Goal: Information Seeking & Learning: Learn about a topic

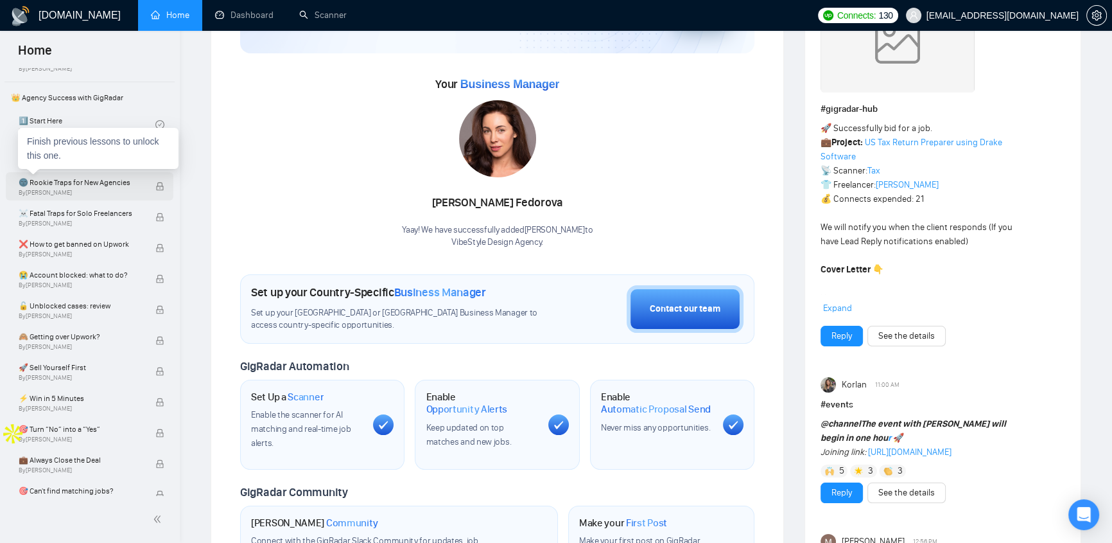
scroll to position [135, 0]
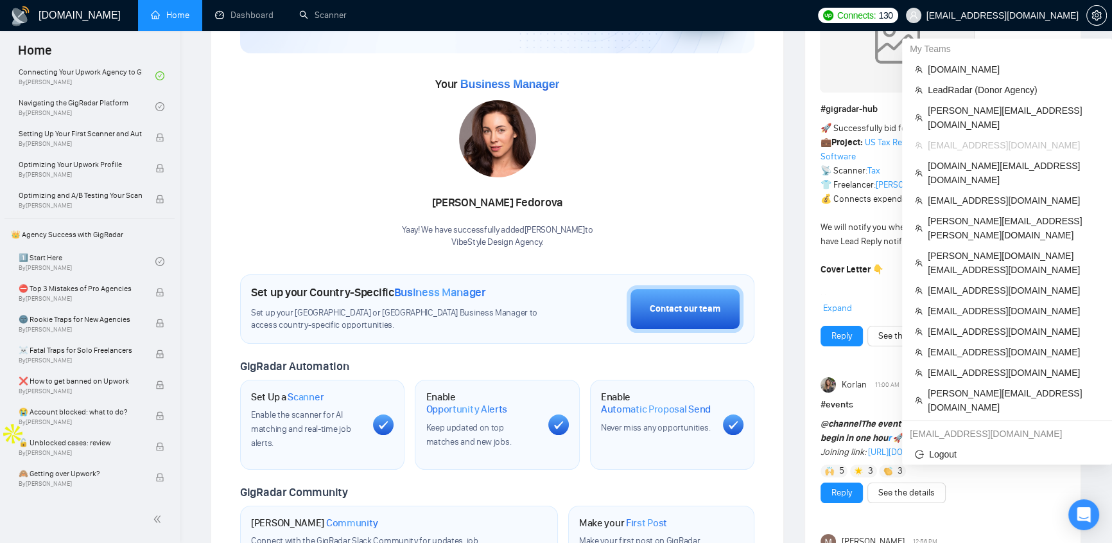
click at [1056, 15] on span "[EMAIL_ADDRESS][DOMAIN_NAME]" at bounding box center [1003, 15] width 152 height 0
click at [956, 69] on span "[DOMAIN_NAME]" at bounding box center [1013, 69] width 171 height 14
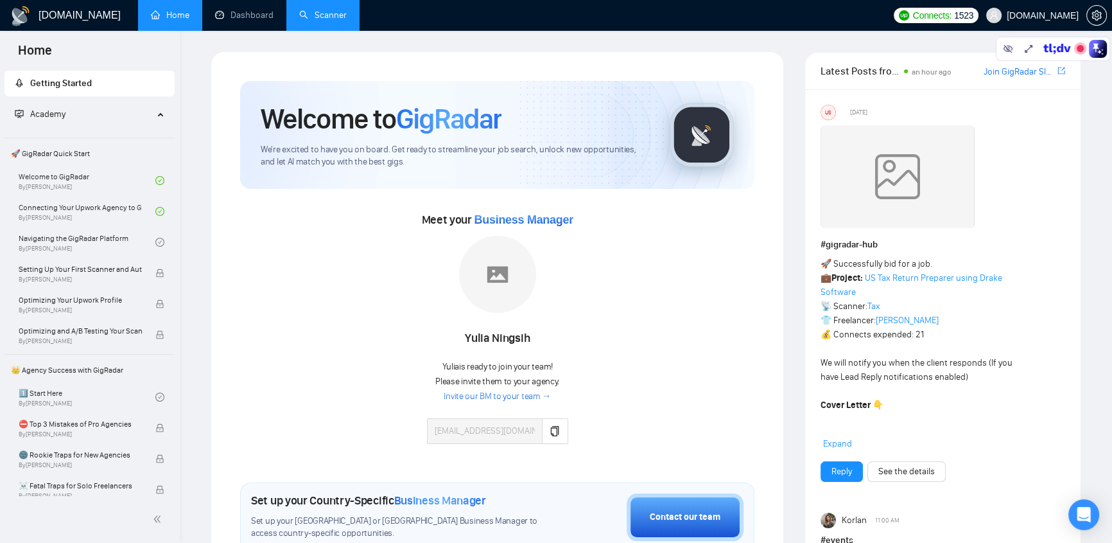
click at [326, 10] on link "Scanner" at bounding box center [323, 15] width 48 height 11
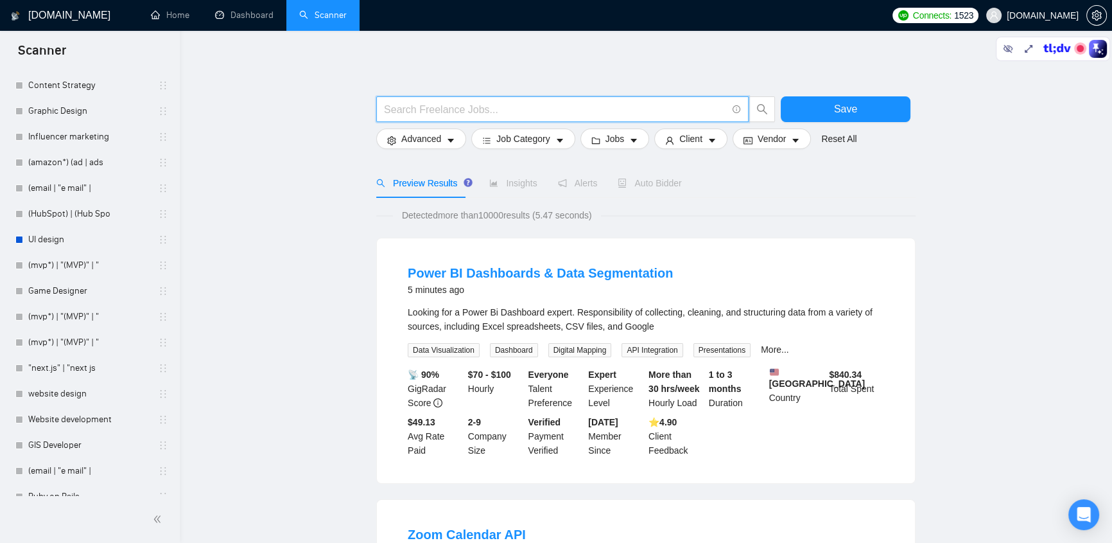
click at [539, 112] on input "text" at bounding box center [555, 109] width 343 height 16
paste input ""React Native" | "React-native" | reactnative"
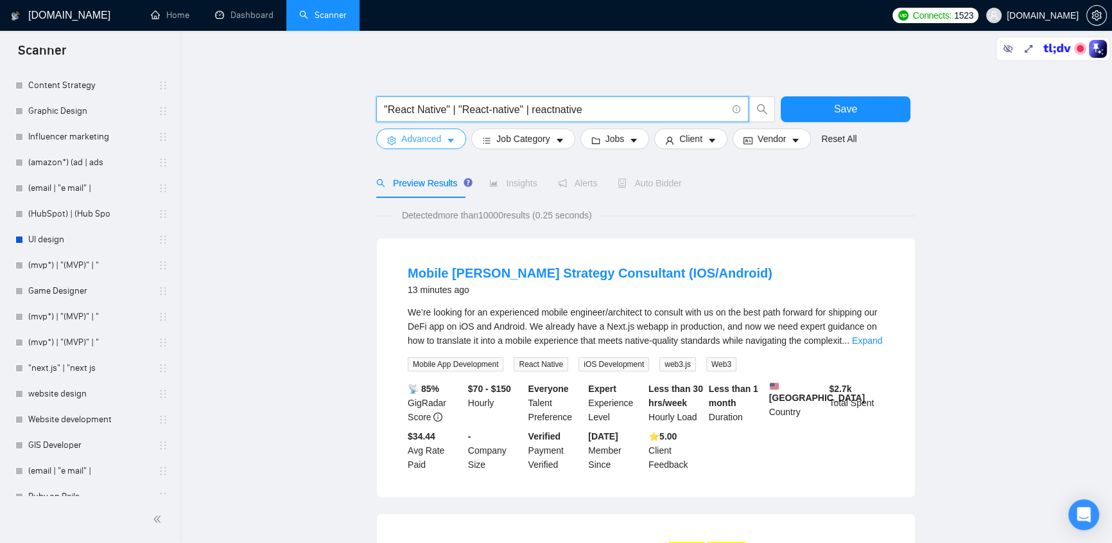
type input ""React Native" | "React-native" | reactnative"
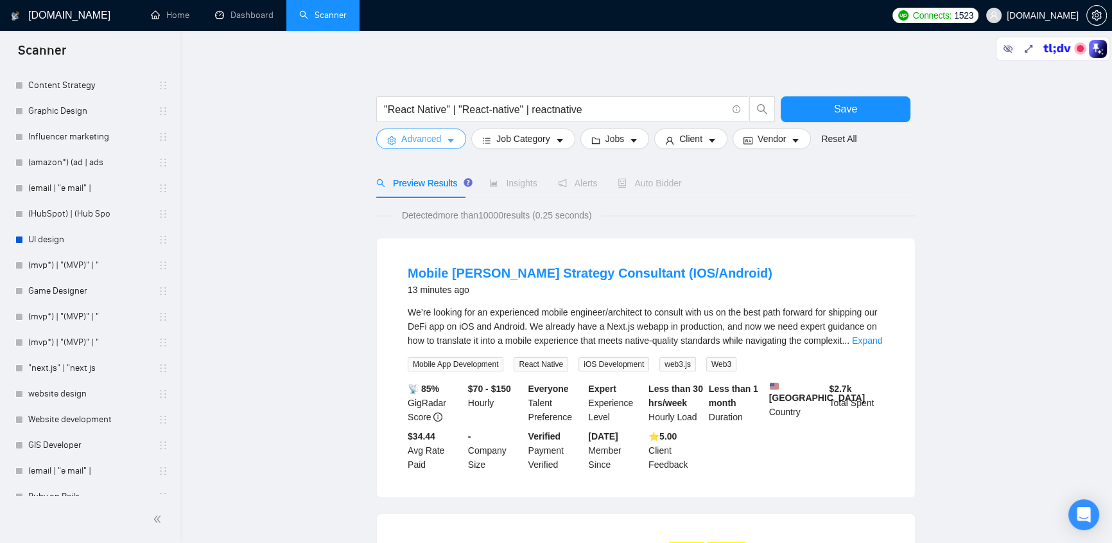
click at [441, 137] on button "Advanced" at bounding box center [421, 138] width 90 height 21
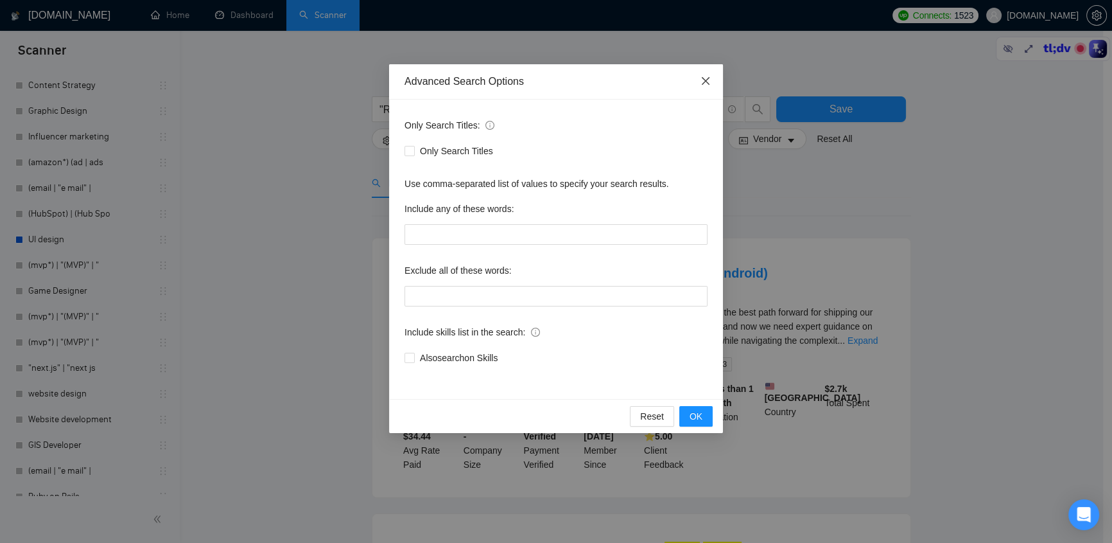
click at [704, 79] on icon "close" at bounding box center [706, 81] width 10 height 10
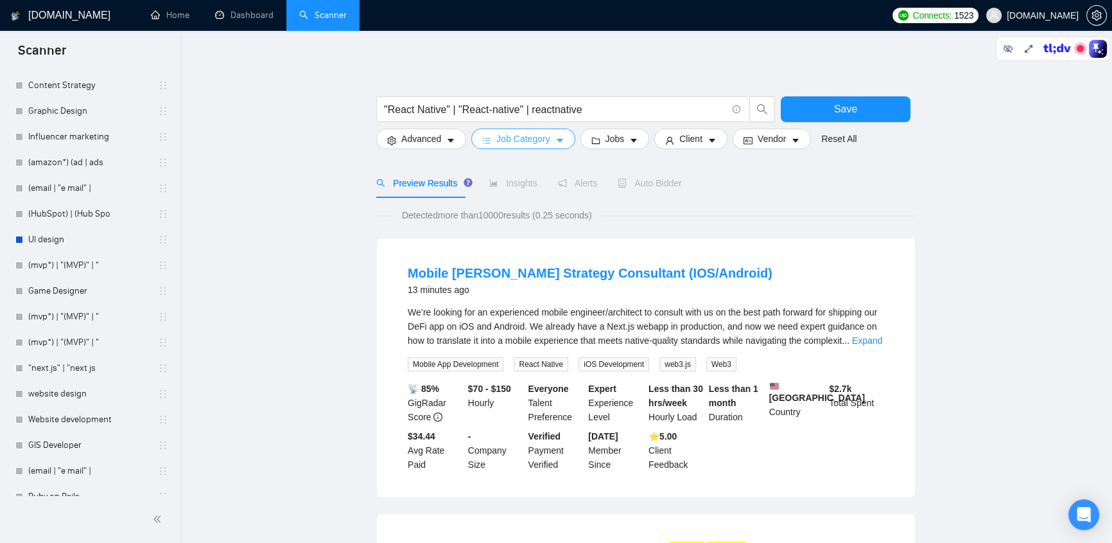
click at [530, 128] on button "Job Category" at bounding box center [522, 138] width 103 height 21
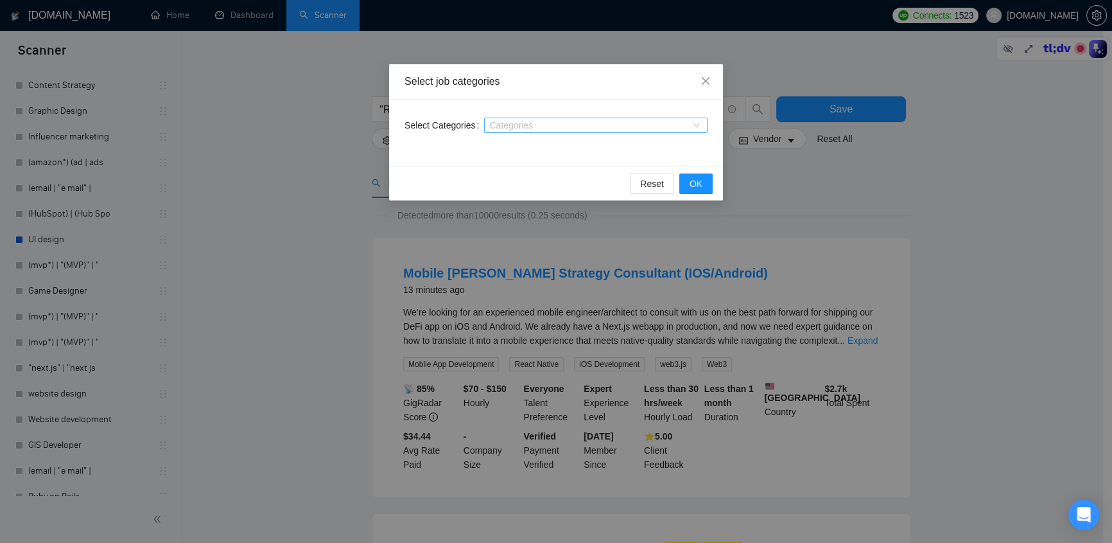
click at [561, 128] on div at bounding box center [589, 125] width 204 height 10
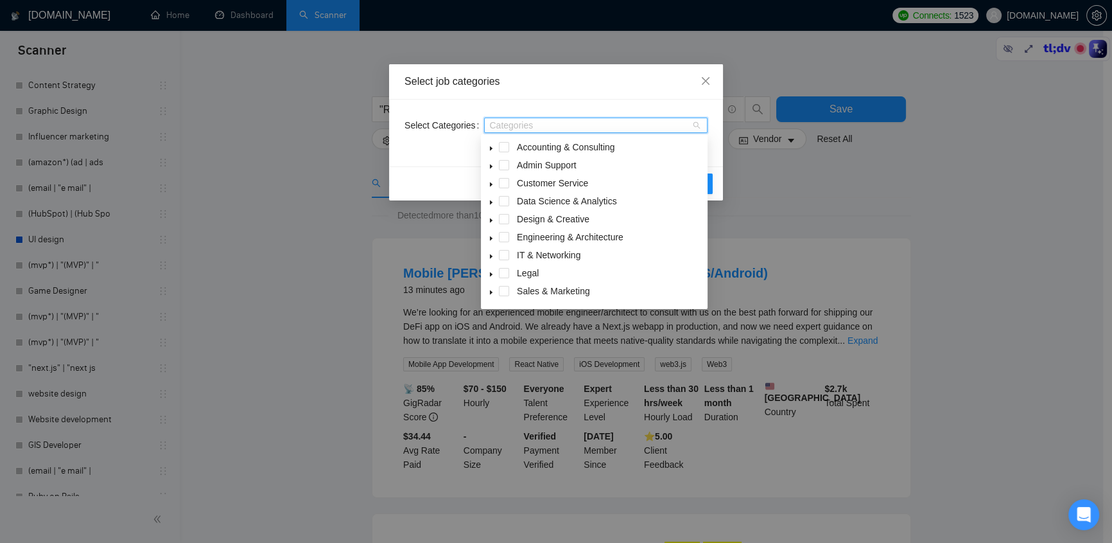
click at [492, 202] on icon "caret-down" at bounding box center [491, 202] width 6 height 6
click at [708, 76] on span "Close" at bounding box center [705, 81] width 35 height 35
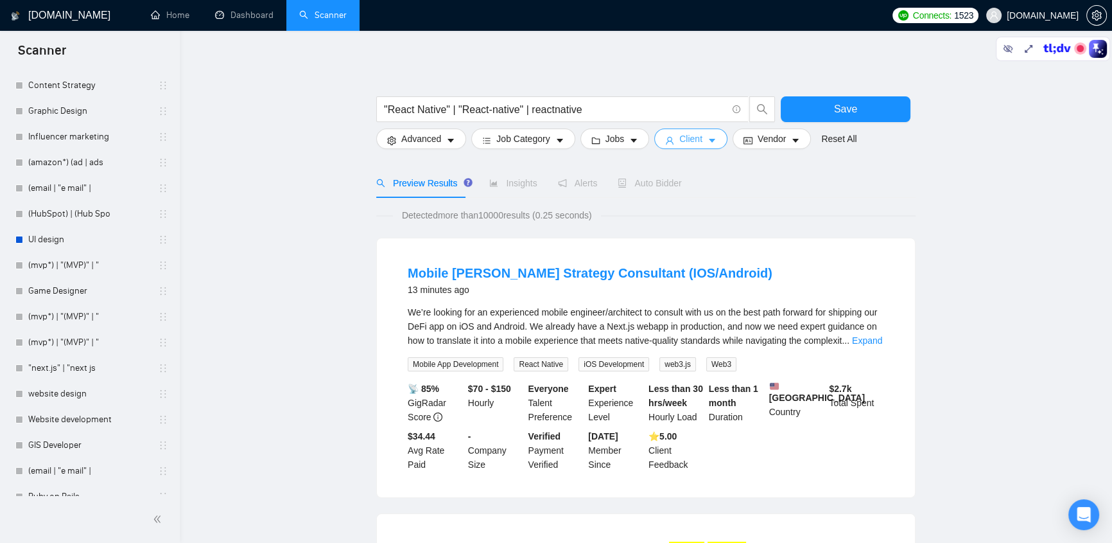
click at [680, 135] on span "Client" at bounding box center [690, 139] width 23 height 14
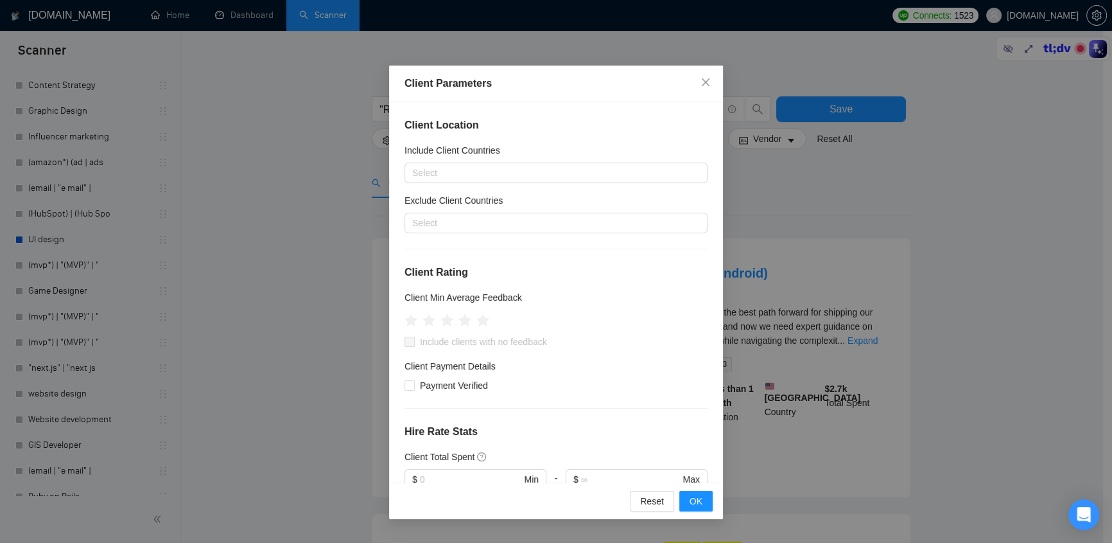
click at [604, 135] on div "Client Location Include Client Countries Select Exclude Client Countries Select…" at bounding box center [556, 292] width 334 height 380
drag, startPoint x: 702, startPoint y: 74, endPoint x: 674, endPoint y: 124, distance: 57.2
click at [703, 74] on span "Close" at bounding box center [705, 82] width 35 height 35
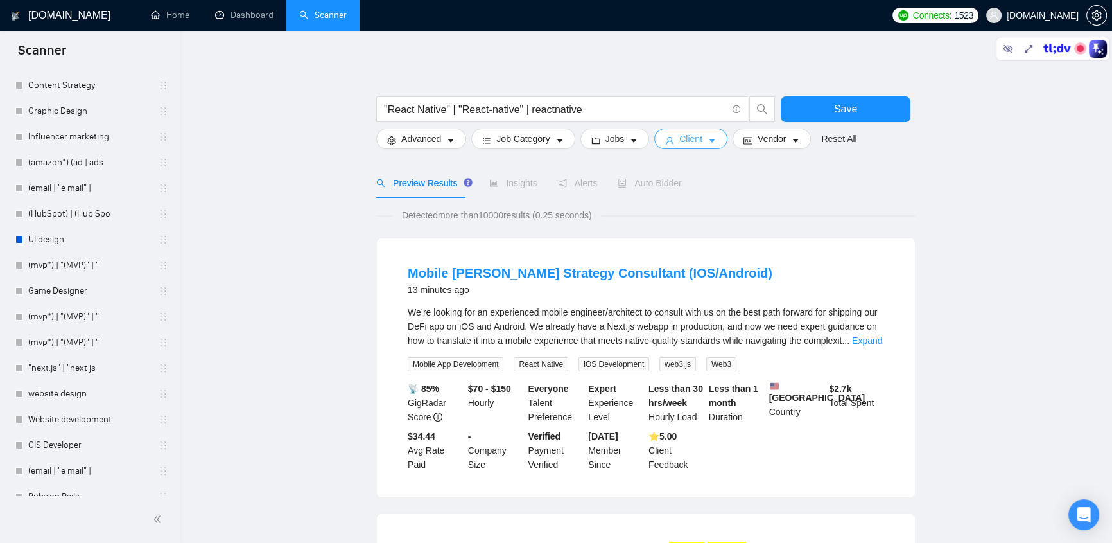
click at [693, 139] on span "Client" at bounding box center [690, 139] width 23 height 14
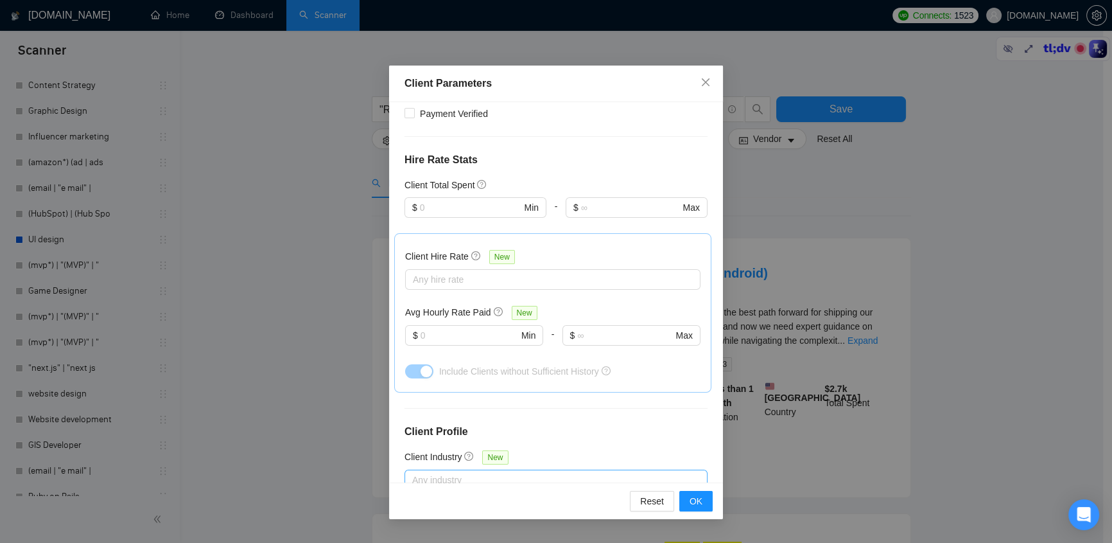
scroll to position [421, 0]
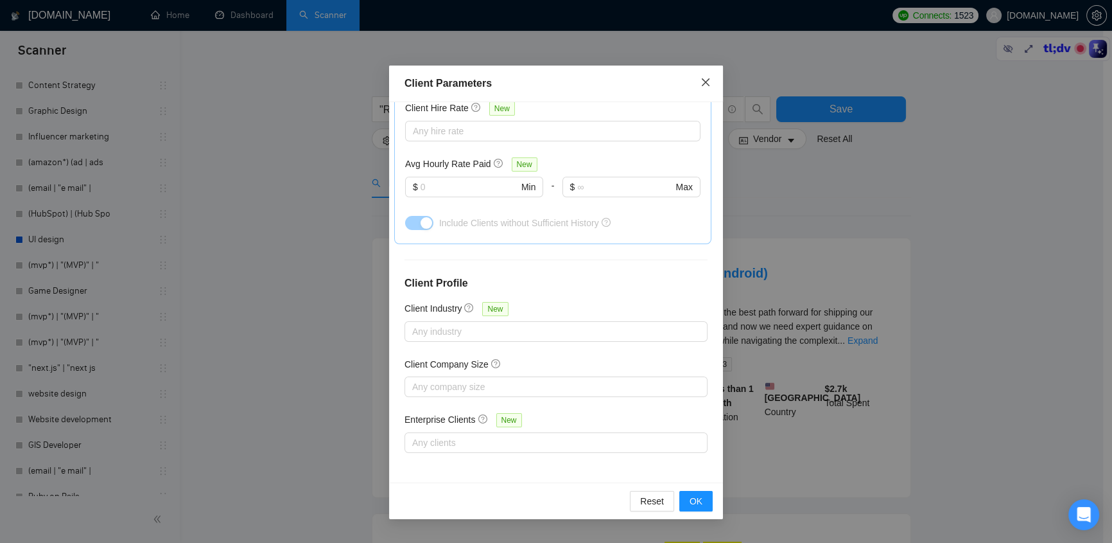
click at [706, 80] on icon "close" at bounding box center [706, 82] width 10 height 10
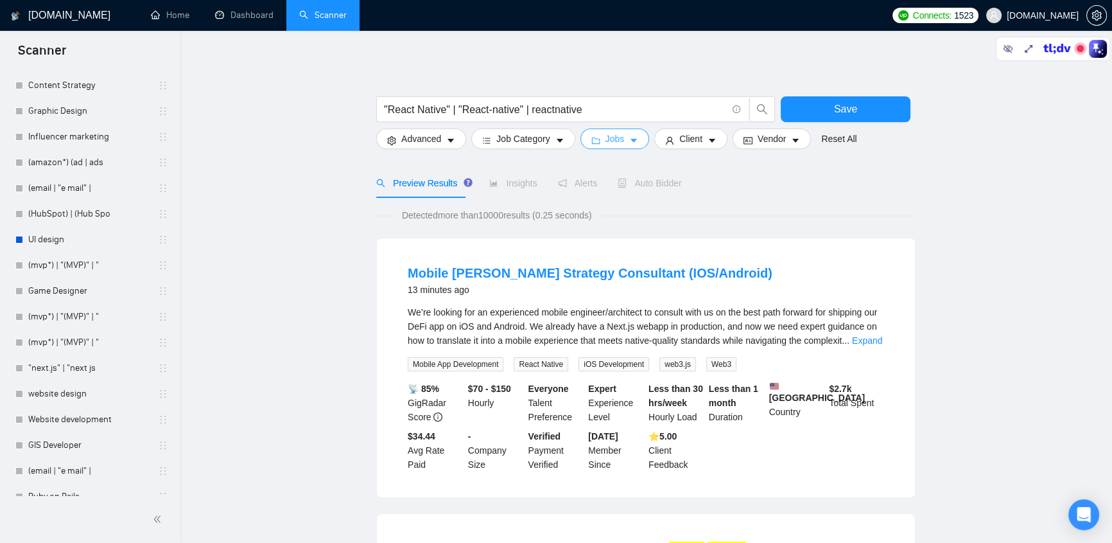
click at [616, 139] on span "Jobs" at bounding box center [614, 139] width 19 height 14
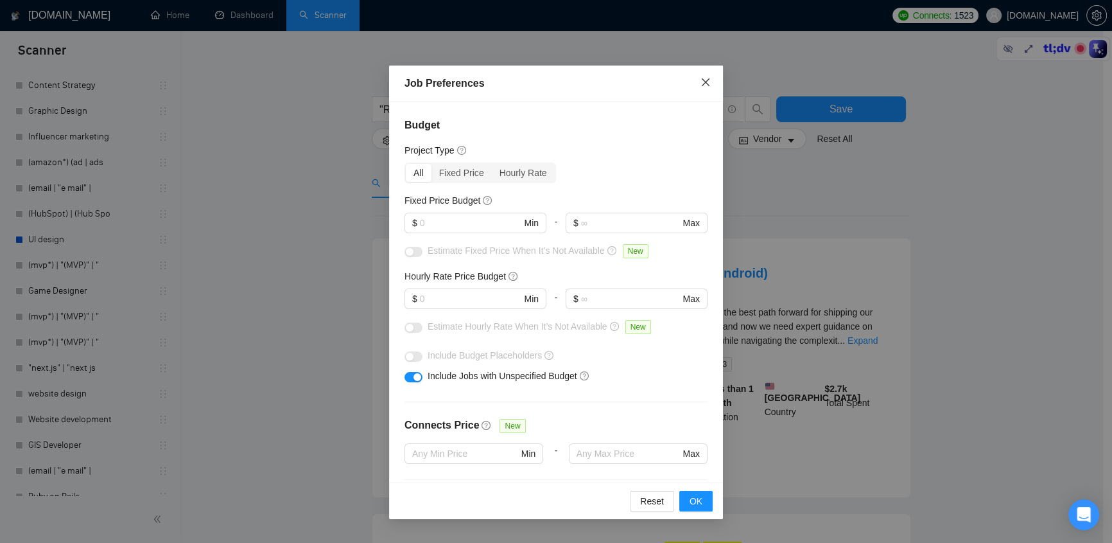
click at [707, 82] on icon "close" at bounding box center [706, 82] width 8 height 8
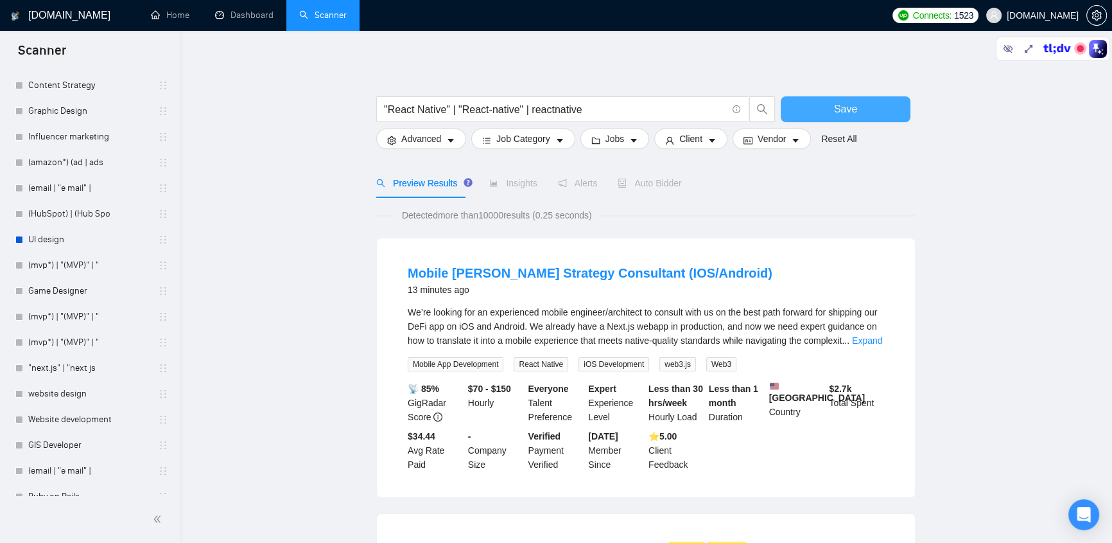
click at [842, 122] on div "Save" at bounding box center [845, 112] width 135 height 32
click at [848, 110] on span "Save" at bounding box center [845, 109] width 23 height 16
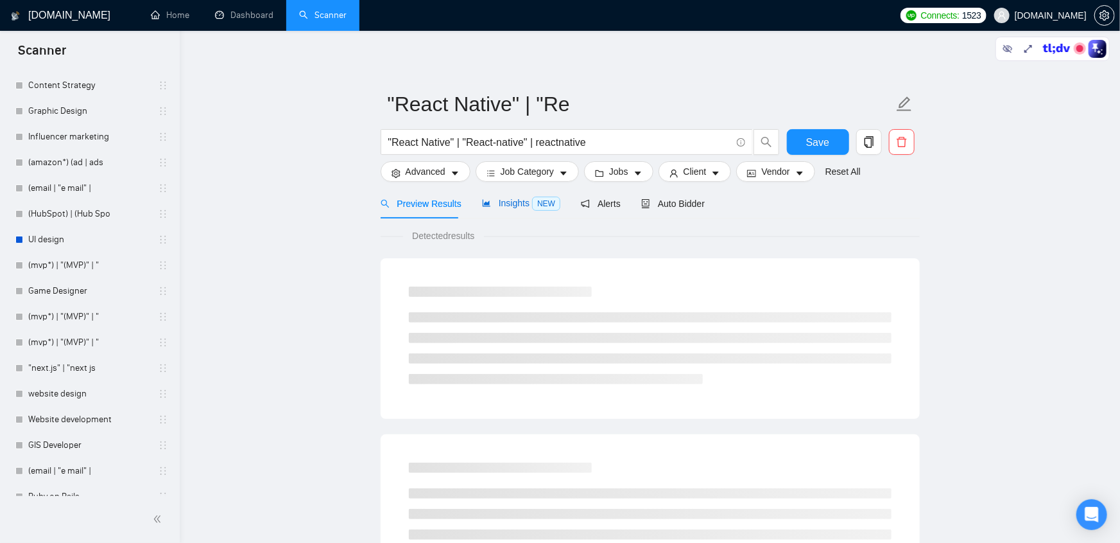
click at [519, 200] on span "Insights NEW" at bounding box center [521, 203] width 78 height 10
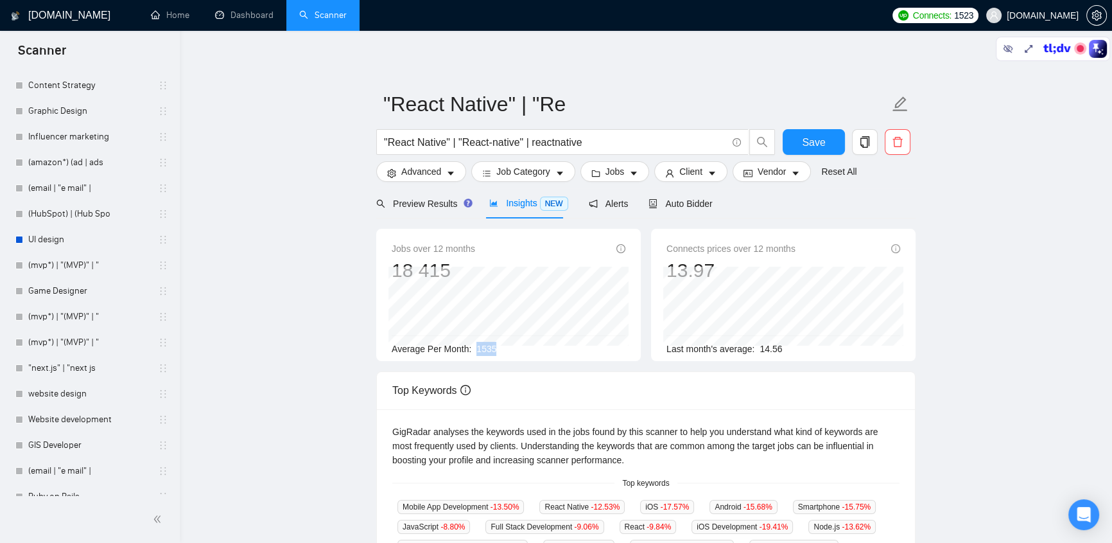
drag, startPoint x: 509, startPoint y: 353, endPoint x: 475, endPoint y: 353, distance: 33.4
click at [475, 353] on div "Average Per Month: 1535" at bounding box center [509, 349] width 234 height 14
click at [690, 206] on span "Auto Bidder" at bounding box center [681, 203] width 64 height 10
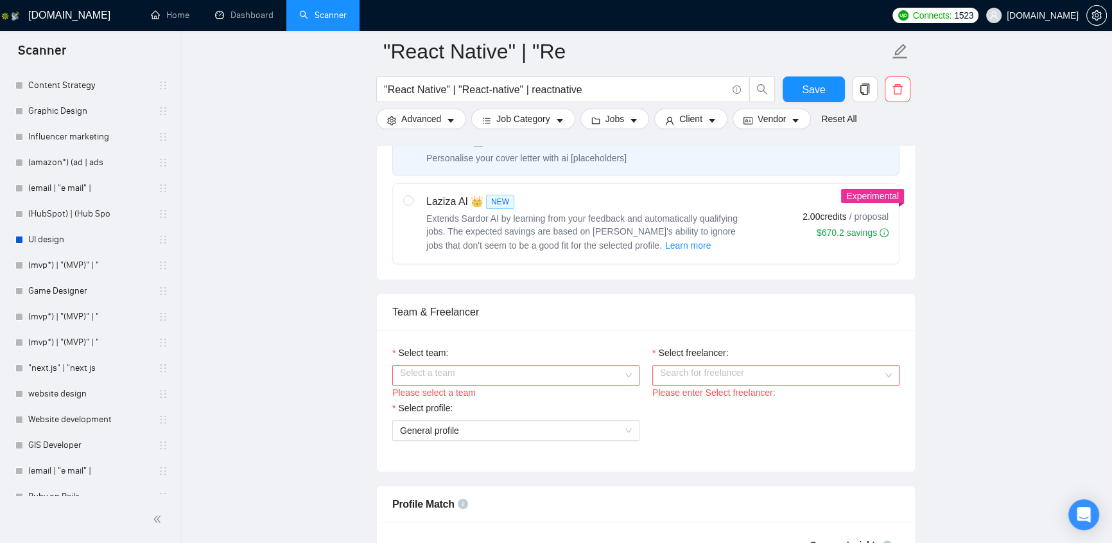
scroll to position [681, 0]
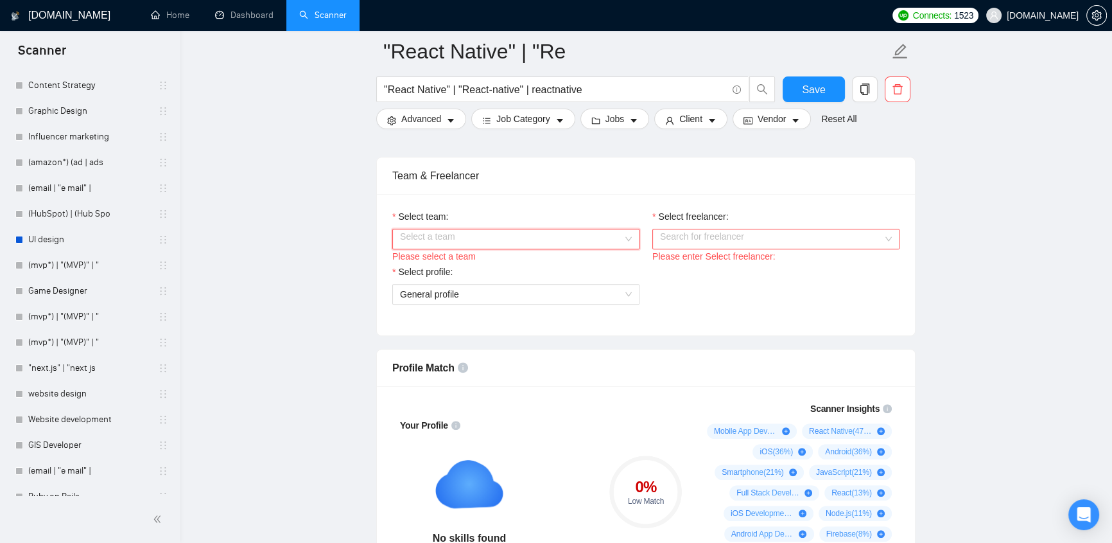
click at [629, 234] on div "Select a team" at bounding box center [515, 239] width 247 height 21
click at [532, 266] on div "👌🔥 EvaCodes -> Vetted Blockchain Developers" at bounding box center [515, 263] width 232 height 14
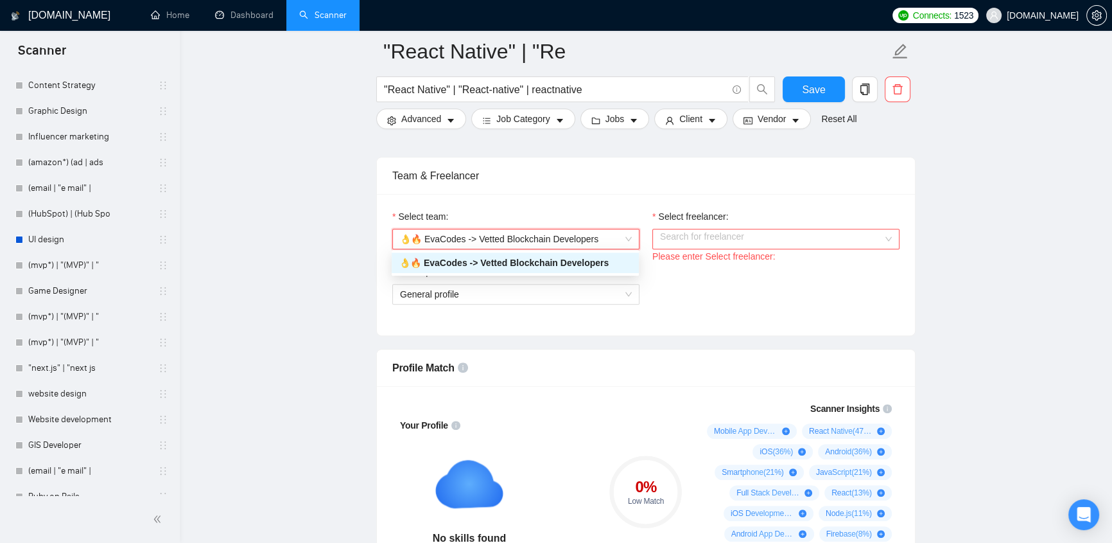
click at [734, 243] on input "Select freelancer:" at bounding box center [771, 238] width 223 height 19
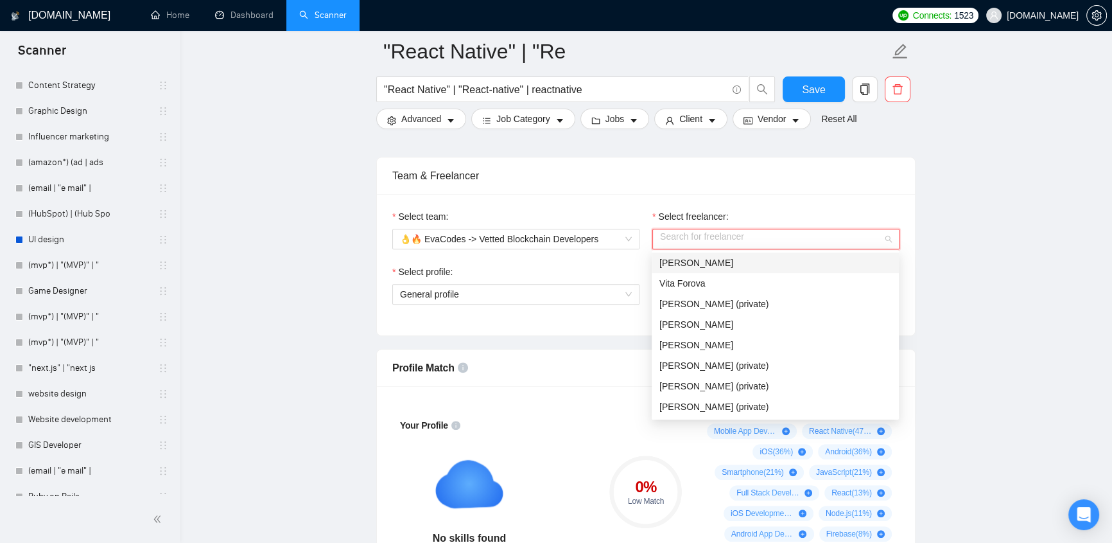
click at [765, 234] on input "Select freelancer:" at bounding box center [771, 238] width 223 height 19
click at [696, 282] on span "Vita Forova" at bounding box center [682, 283] width 46 height 10
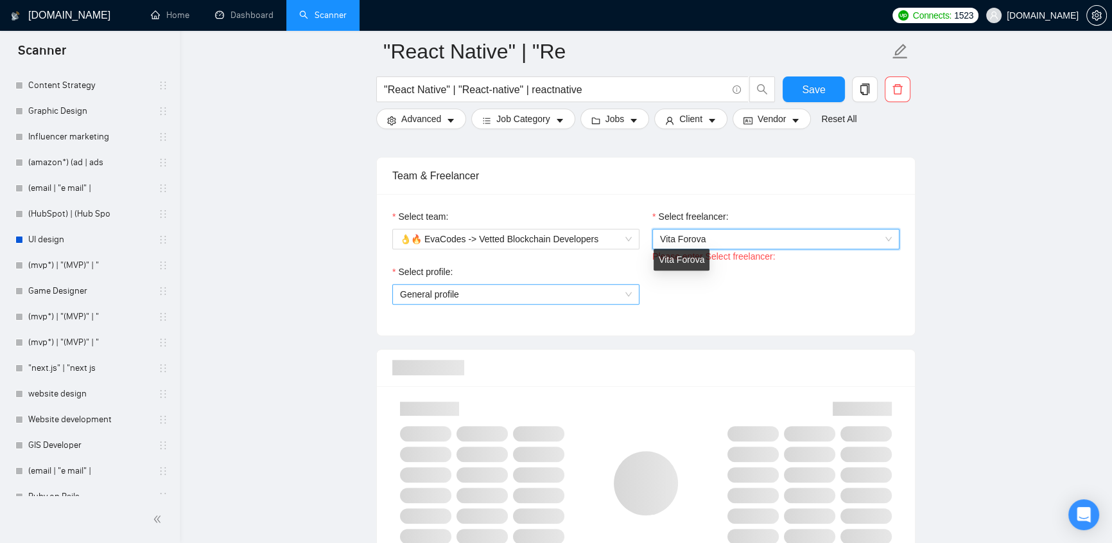
click at [596, 290] on span "General profile" at bounding box center [516, 293] width 232 height 19
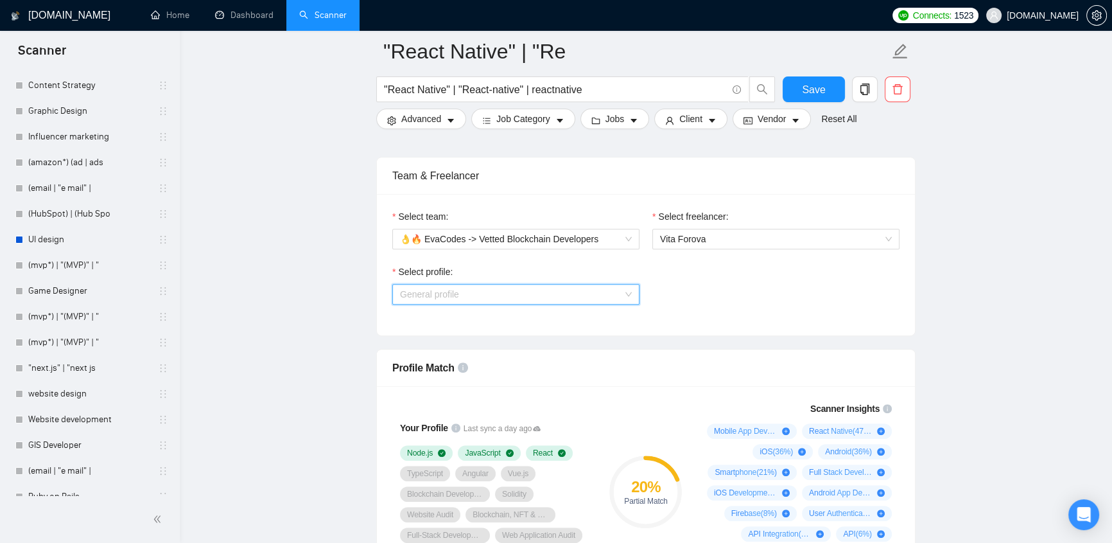
scroll to position [817, 0]
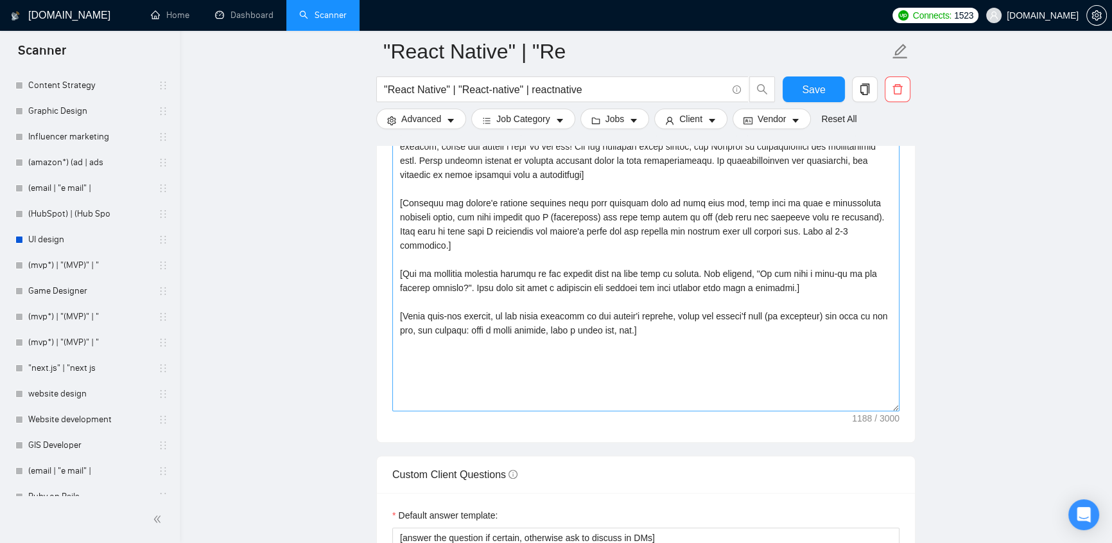
scroll to position [1361, 0]
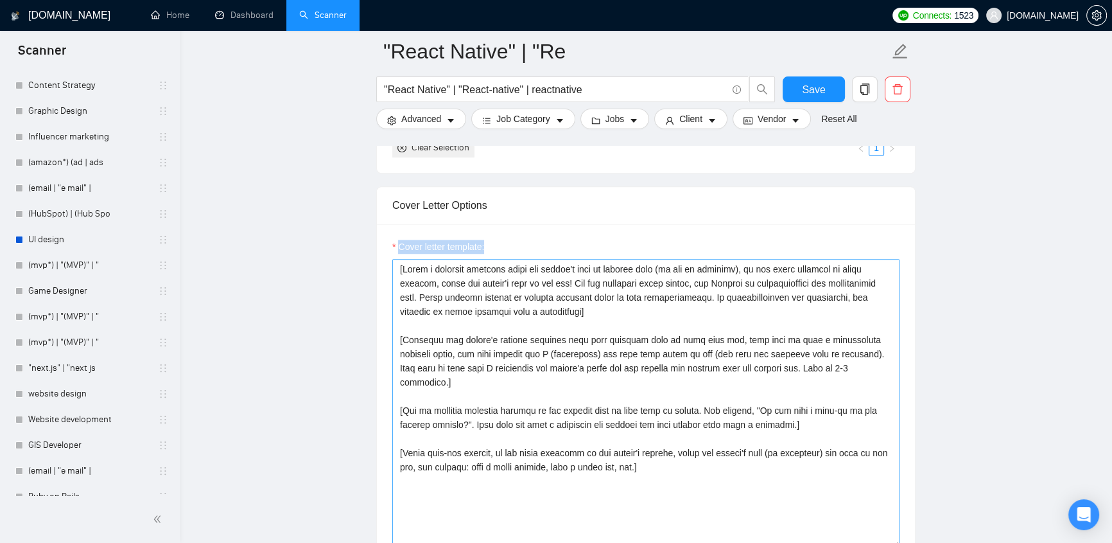
drag, startPoint x: 391, startPoint y: 254, endPoint x: 733, endPoint y: 311, distance: 346.9
click at [733, 311] on div "Cover letter template:" at bounding box center [646, 401] width 538 height 354
click at [657, 327] on textarea "Cover letter template:" at bounding box center [645, 403] width 507 height 289
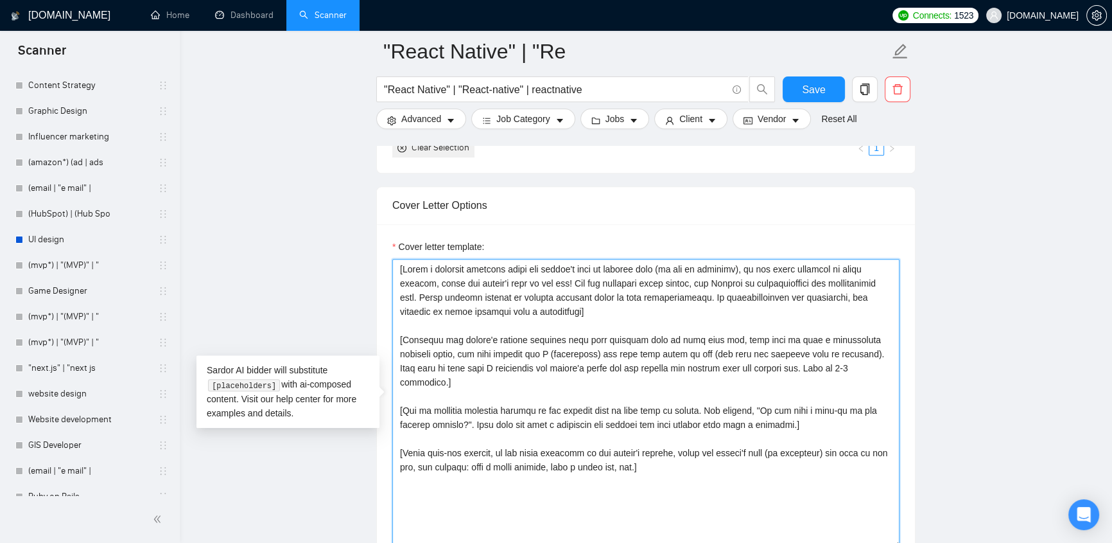
drag, startPoint x: 400, startPoint y: 267, endPoint x: 673, endPoint y: 310, distance: 276.3
click at [673, 310] on textarea "Cover letter template:" at bounding box center [645, 403] width 507 height 289
click at [699, 361] on textarea "Cover letter template:" at bounding box center [645, 403] width 507 height 289
drag, startPoint x: 570, startPoint y: 404, endPoint x: 396, endPoint y: 248, distance: 233.3
click at [396, 248] on div "Cover letter template:" at bounding box center [645, 393] width 507 height 308
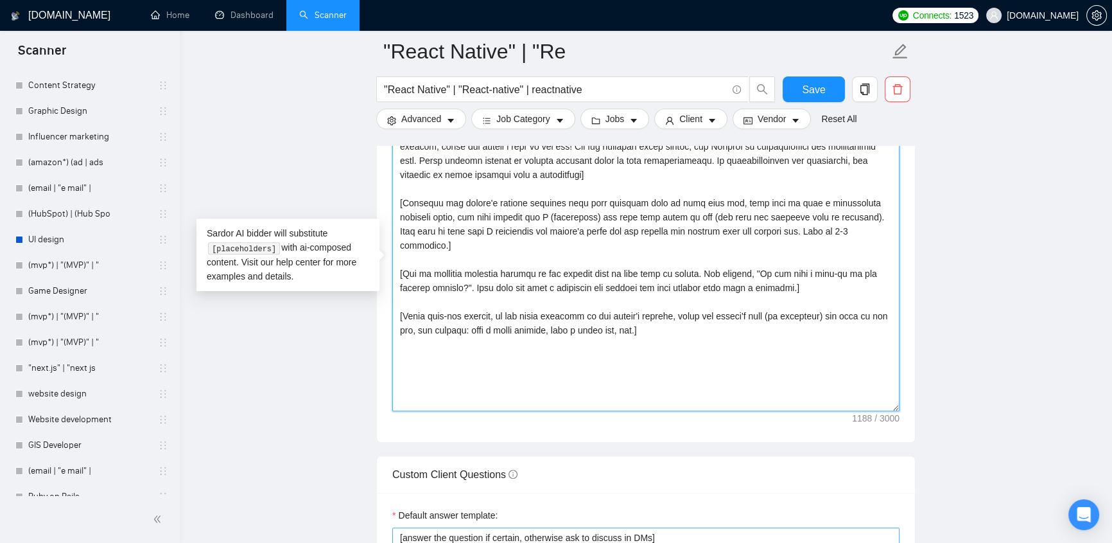
scroll to position [1634, 0]
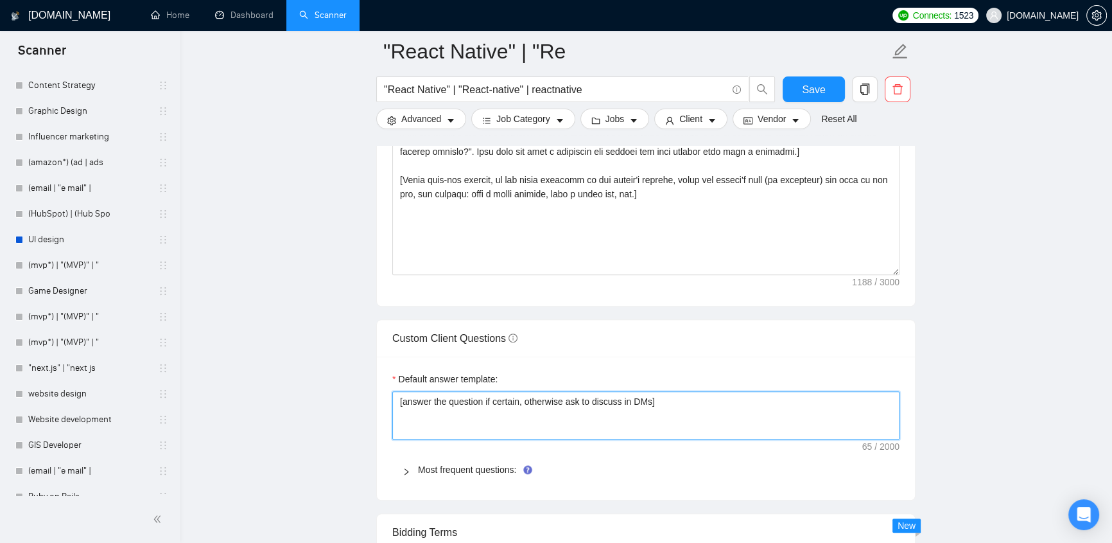
click at [435, 405] on textarea "[answer the question if certain, otherwise ask to discuss in DMs]" at bounding box center [645, 415] width 507 height 49
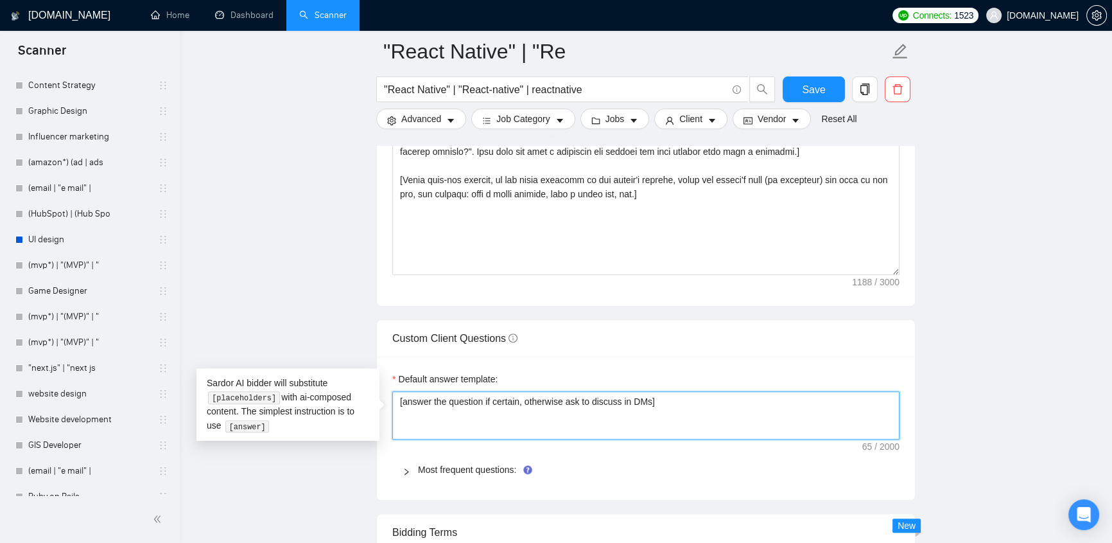
drag, startPoint x: 396, startPoint y: 403, endPoint x: 728, endPoint y: 397, distance: 332.0
click at [728, 397] on textarea "[answer the question if certain, otherwise ask to discuss in DMs]" at bounding box center [645, 415] width 507 height 49
click at [1027, 331] on main ""React Native" | "Re "React Native" | "React-native" | reactnative Save Advance…" at bounding box center [645, 149] width 891 height 3465
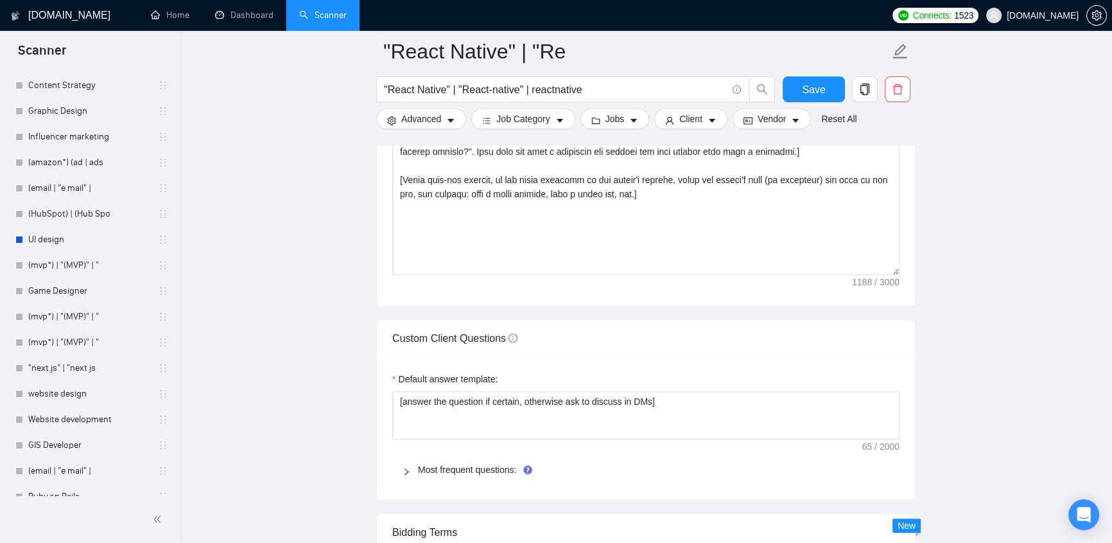
click at [442, 475] on div "Most frequent questions:" at bounding box center [645, 470] width 507 height 30
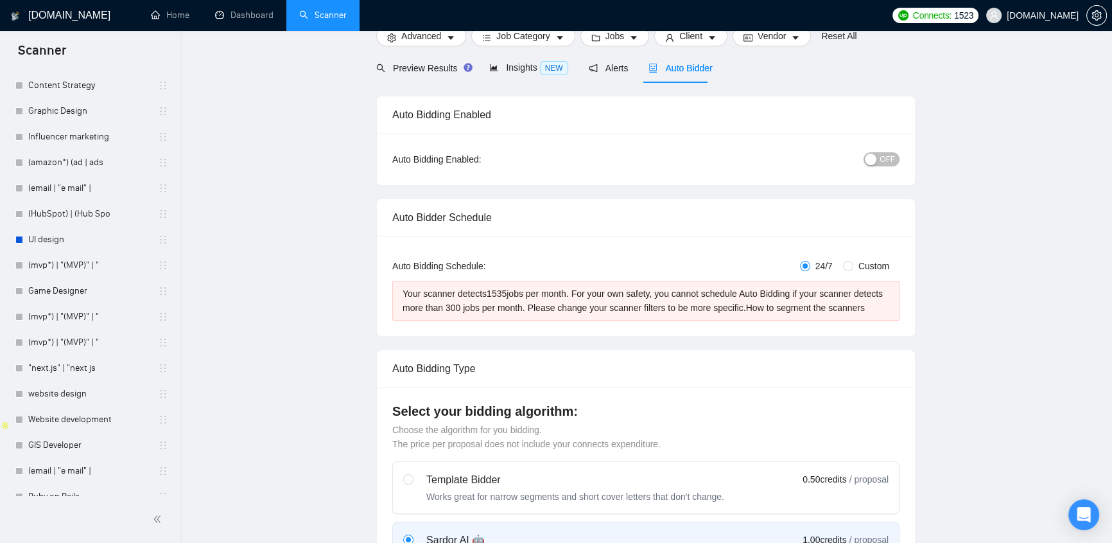
scroll to position [0, 0]
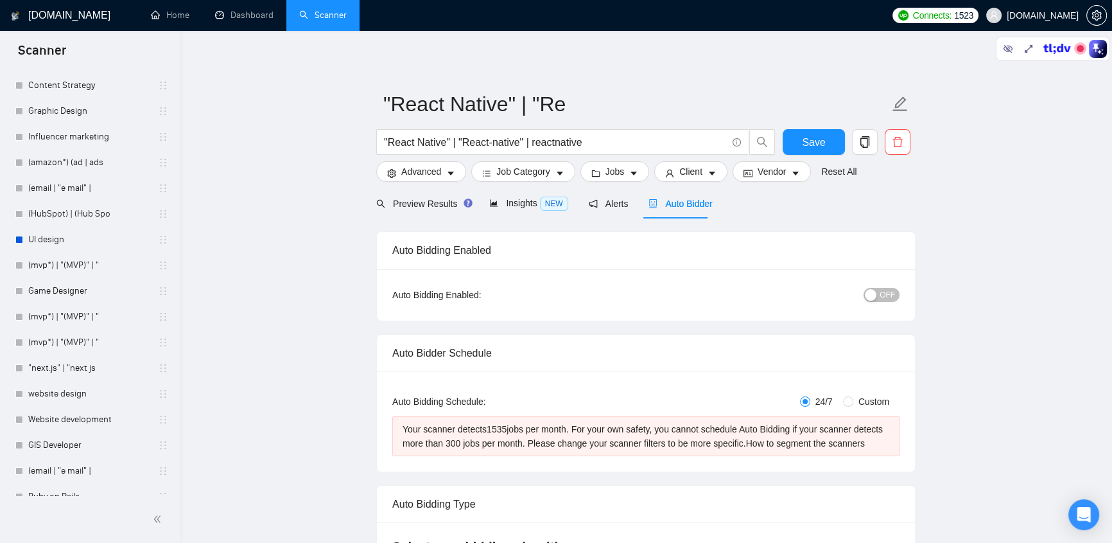
click at [1068, 15] on span "[DOMAIN_NAME]" at bounding box center [1043, 15] width 72 height 0
click at [1054, 15] on span "[DOMAIN_NAME]" at bounding box center [1043, 15] width 72 height 0
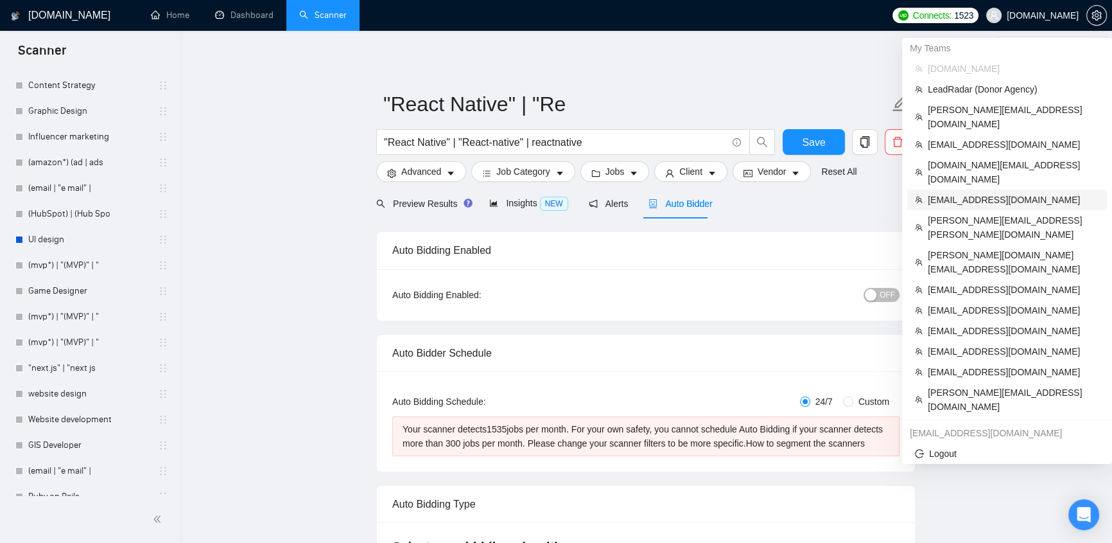
click at [998, 193] on span "[EMAIL_ADDRESS][DOMAIN_NAME]" at bounding box center [1013, 200] width 171 height 14
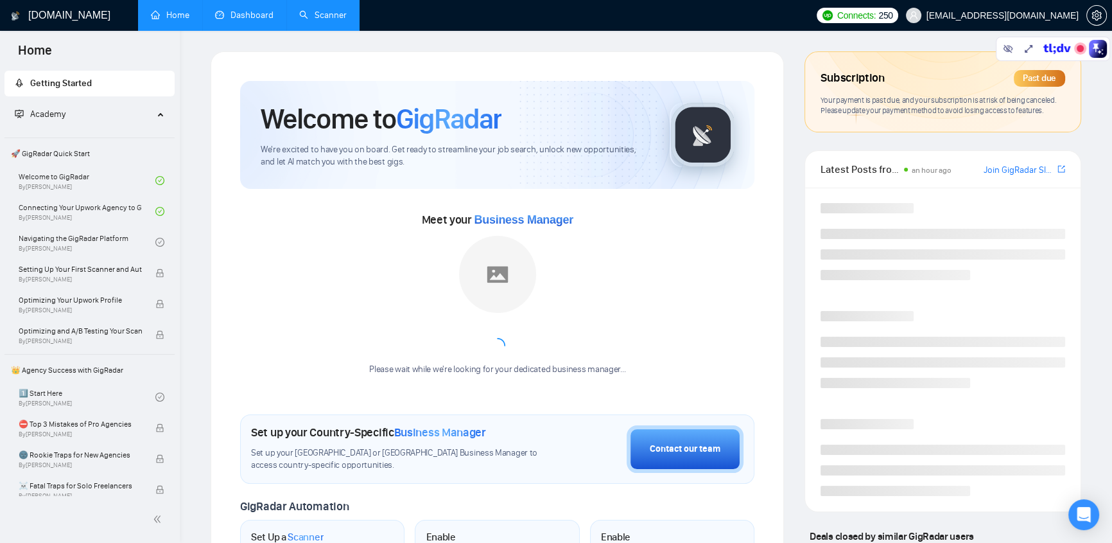
click at [252, 19] on link "Dashboard" at bounding box center [244, 15] width 58 height 11
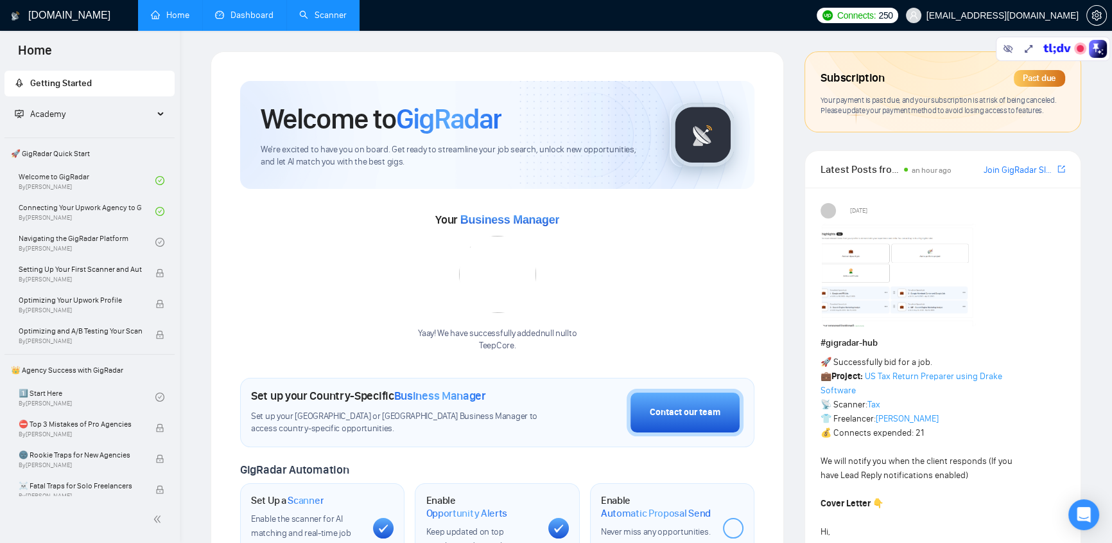
click at [254, 15] on link "Dashboard" at bounding box center [244, 15] width 58 height 11
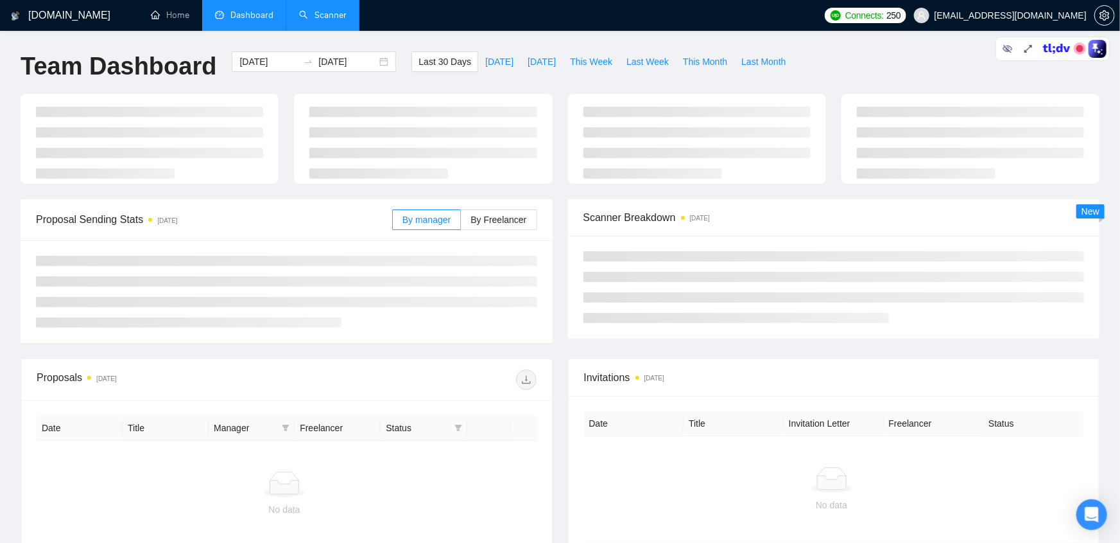
type input "[DATE]"
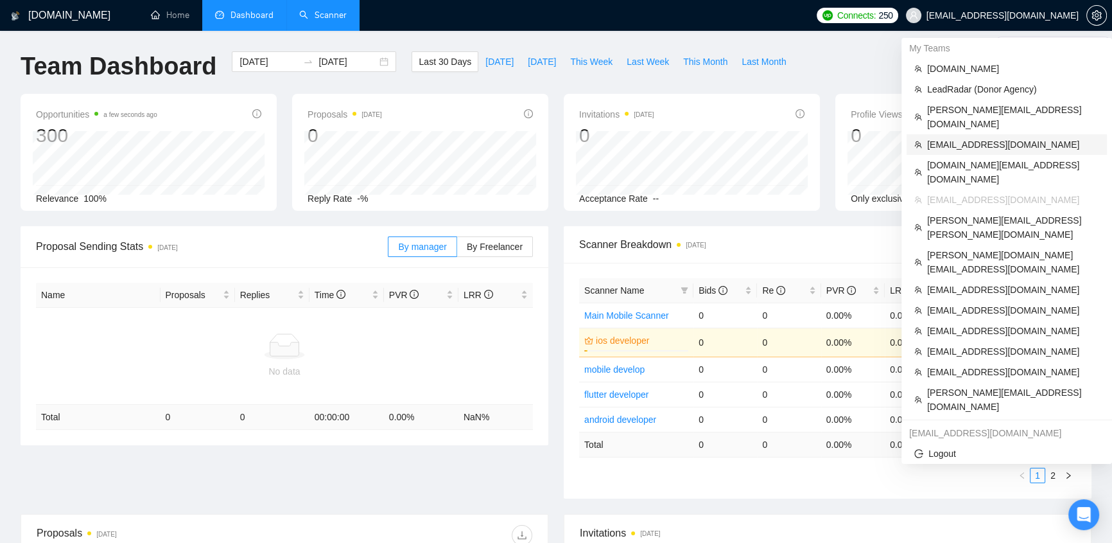
click at [975, 137] on span "[EMAIL_ADDRESS][DOMAIN_NAME]" at bounding box center [1013, 144] width 172 height 14
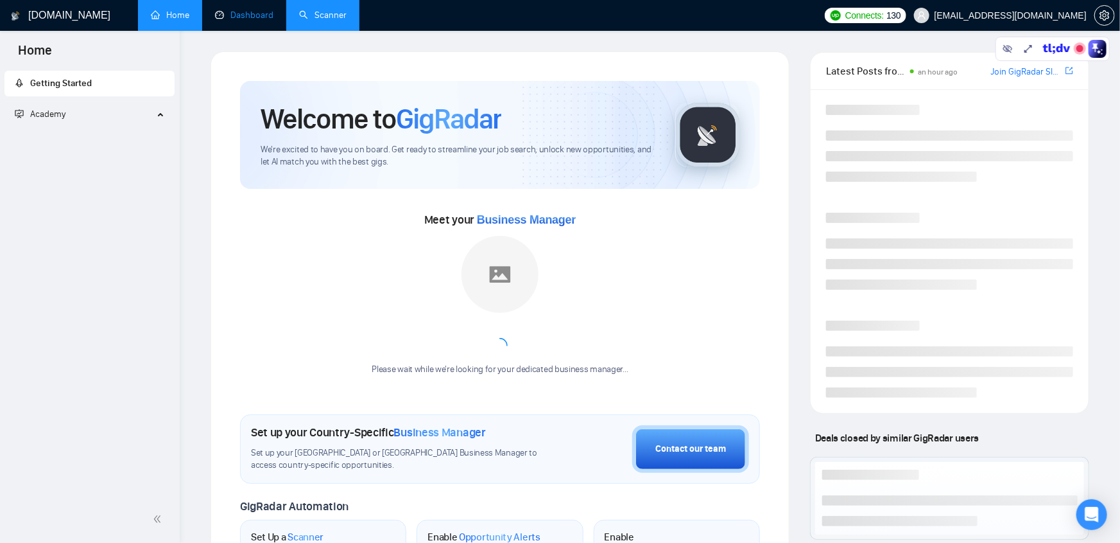
click at [263, 12] on link "Dashboard" at bounding box center [244, 15] width 58 height 11
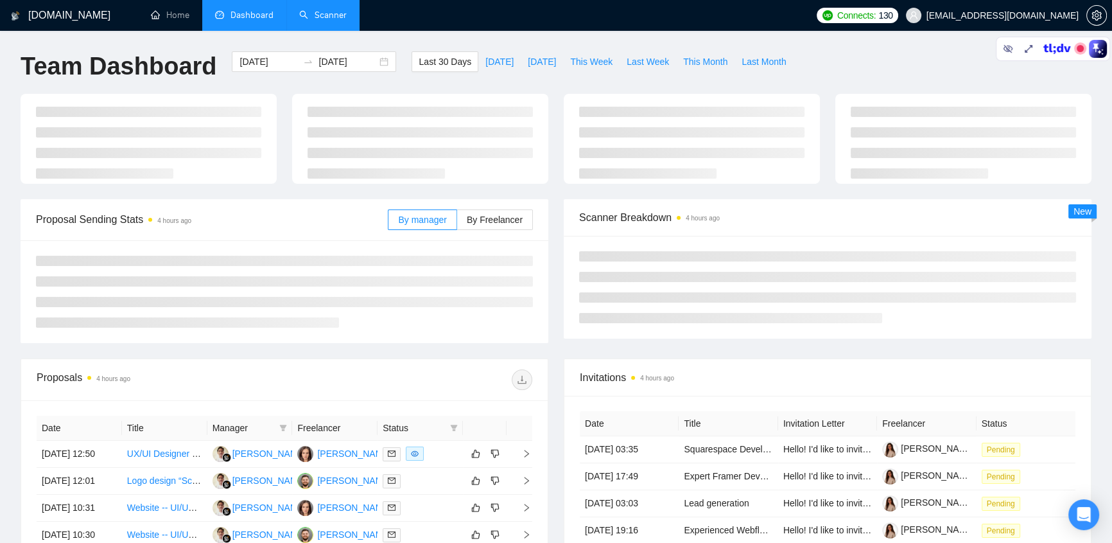
type input "[DATE]"
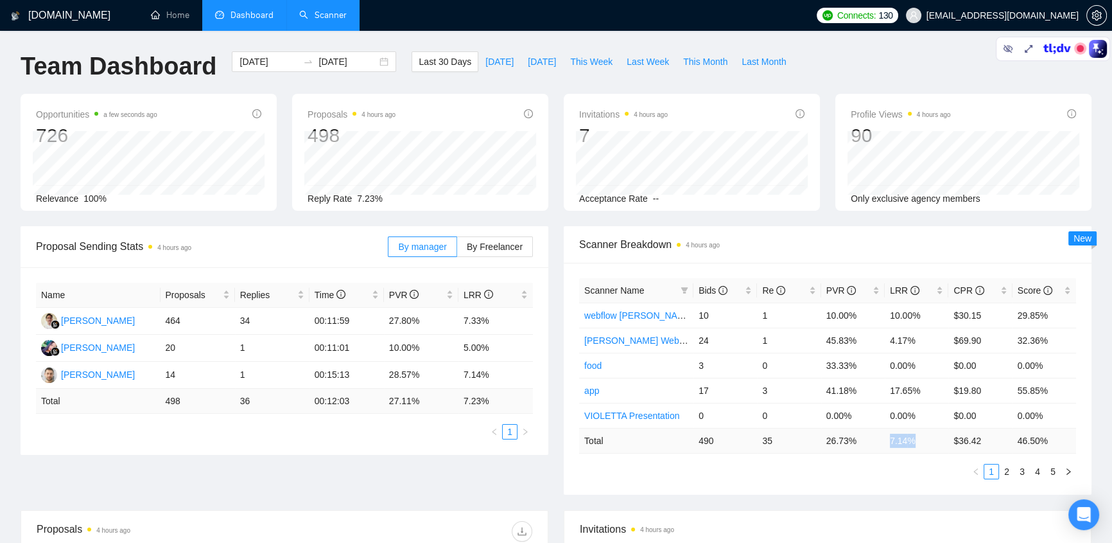
drag, startPoint x: 920, startPoint y: 442, endPoint x: 887, endPoint y: 442, distance: 32.7
click at [887, 442] on td "7.14 %" at bounding box center [917, 440] width 64 height 25
drag, startPoint x: 925, startPoint y: 312, endPoint x: 886, endPoint y: 310, distance: 38.6
click at [886, 310] on td "10.00%" at bounding box center [917, 314] width 64 height 25
drag, startPoint x: 918, startPoint y: 390, endPoint x: 891, endPoint y: 395, distance: 27.5
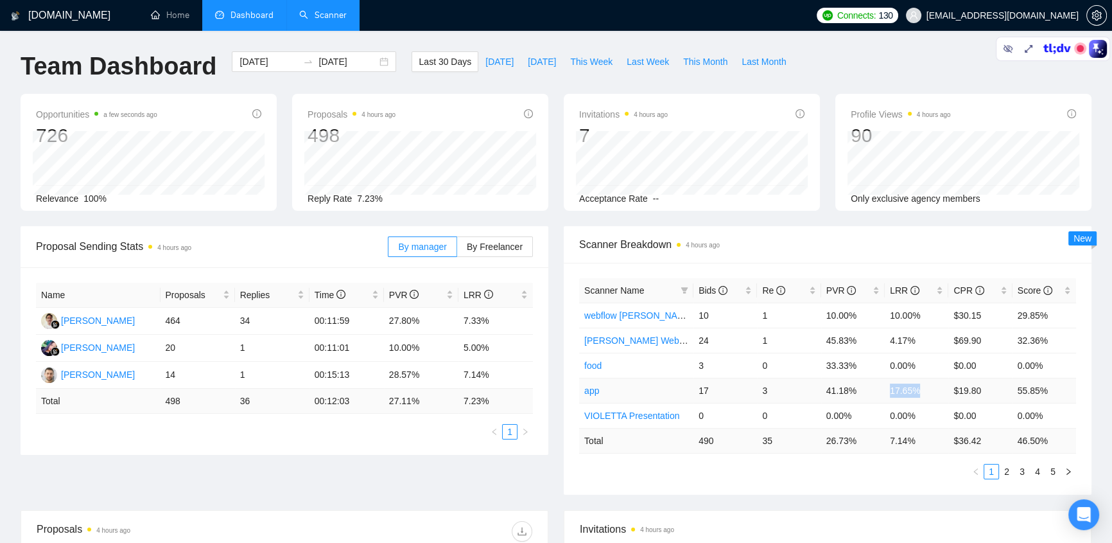
click at [891, 395] on td "17.65%" at bounding box center [917, 390] width 64 height 25
click at [713, 286] on span "Bids" at bounding box center [713, 290] width 29 height 10
click at [726, 295] on span "Bids" at bounding box center [721, 290] width 44 height 14
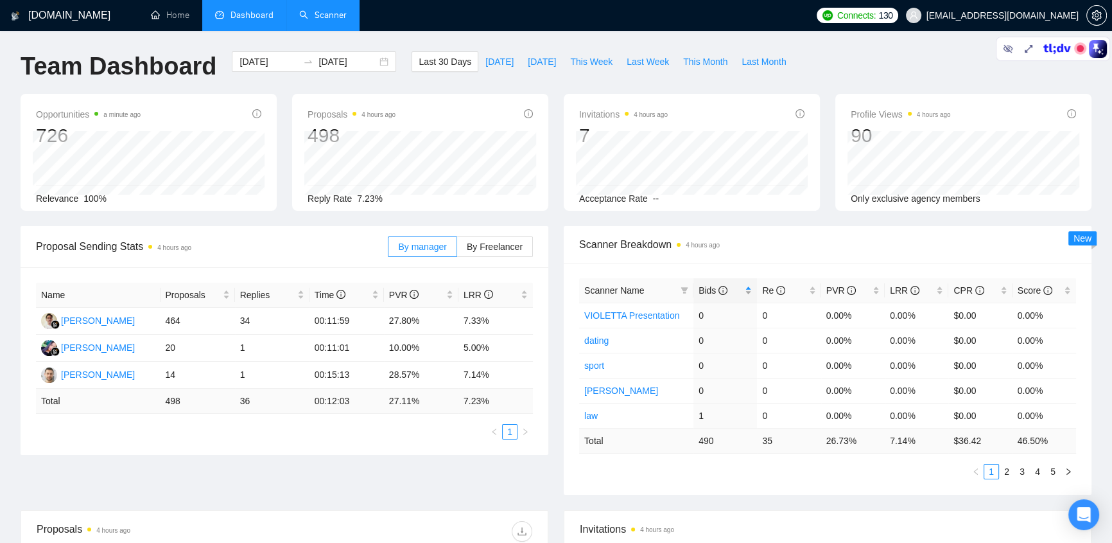
click at [725, 296] on span "Bids" at bounding box center [721, 290] width 44 height 14
click at [729, 297] on div "Bids" at bounding box center [725, 290] width 53 height 14
drag, startPoint x: 918, startPoint y: 321, endPoint x: 889, endPoint y: 314, distance: 29.7
click at [889, 314] on td "10.00%" at bounding box center [917, 314] width 64 height 25
drag, startPoint x: 927, startPoint y: 388, endPoint x: 886, endPoint y: 389, distance: 40.5
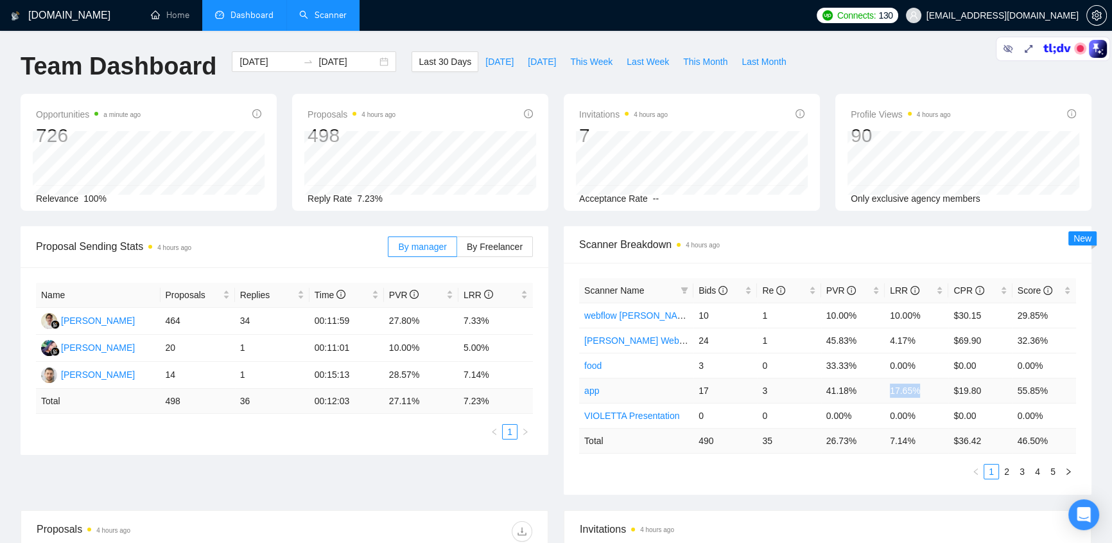
click at [886, 389] on td "17.65%" at bounding box center [917, 390] width 64 height 25
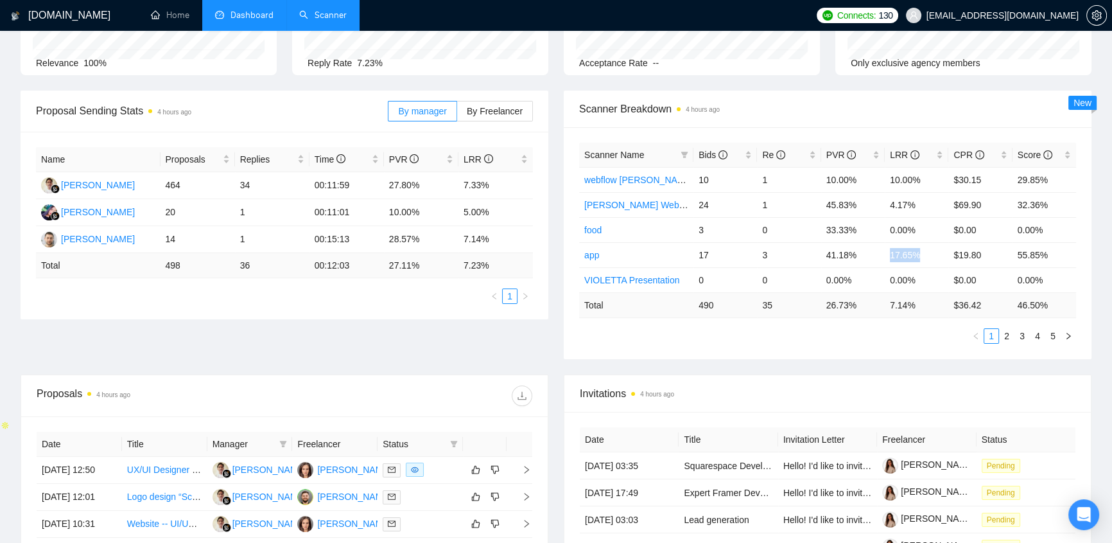
scroll to position [476, 0]
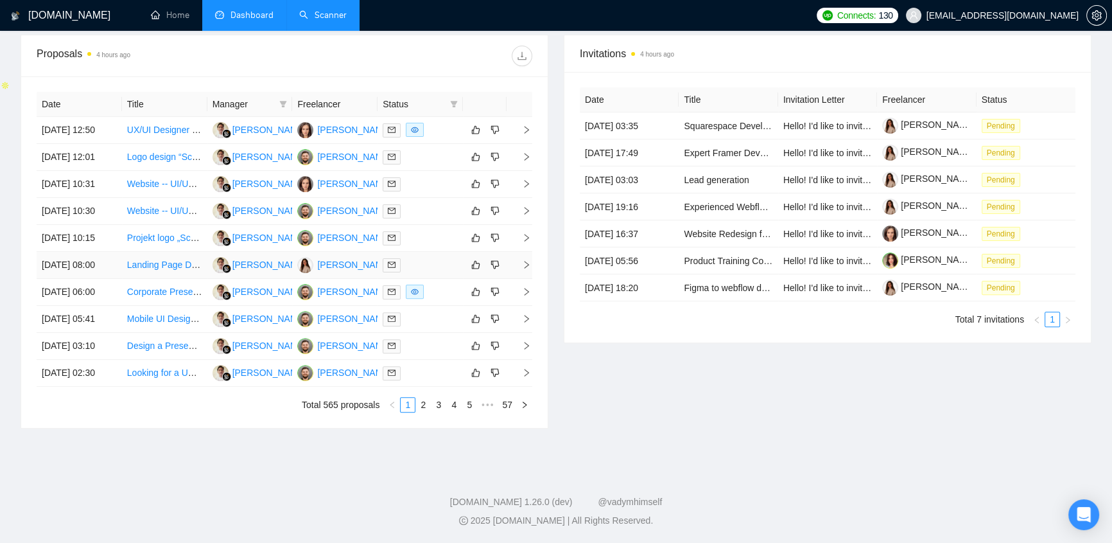
click at [416, 261] on div at bounding box center [420, 264] width 75 height 15
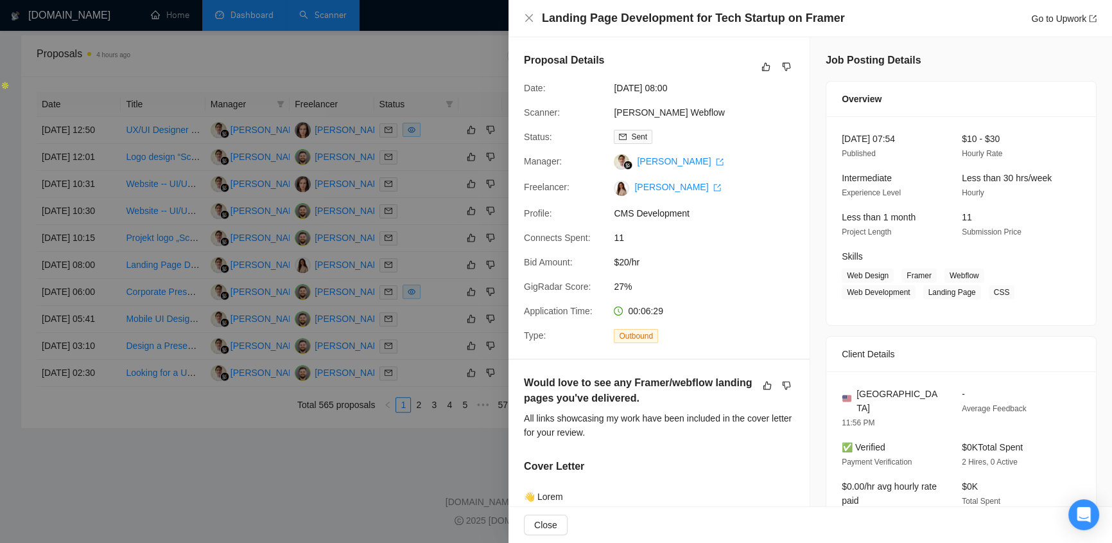
scroll to position [135, 0]
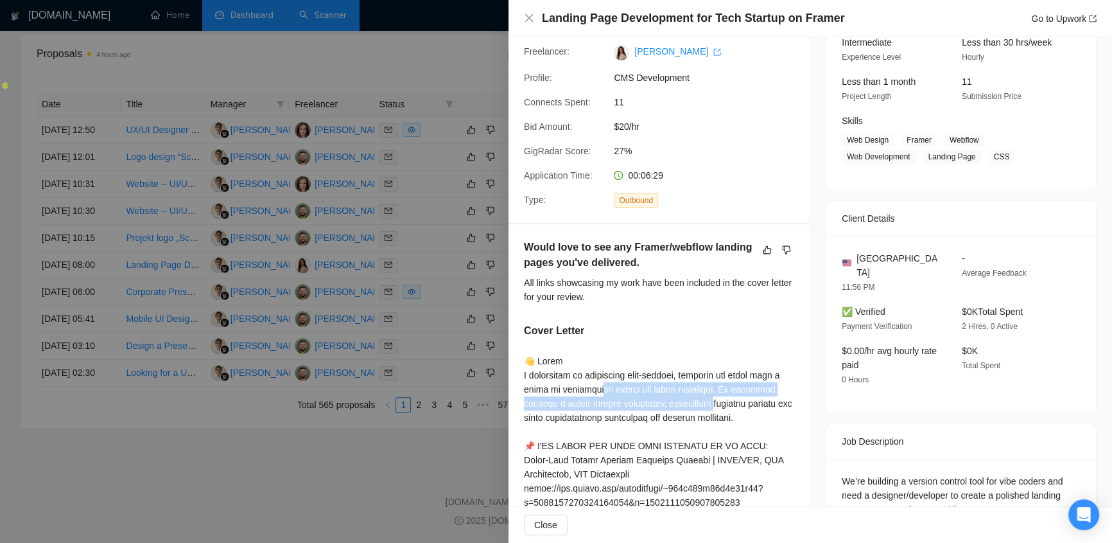
drag, startPoint x: 594, startPoint y: 384, endPoint x: 710, endPoint y: 406, distance: 118.4
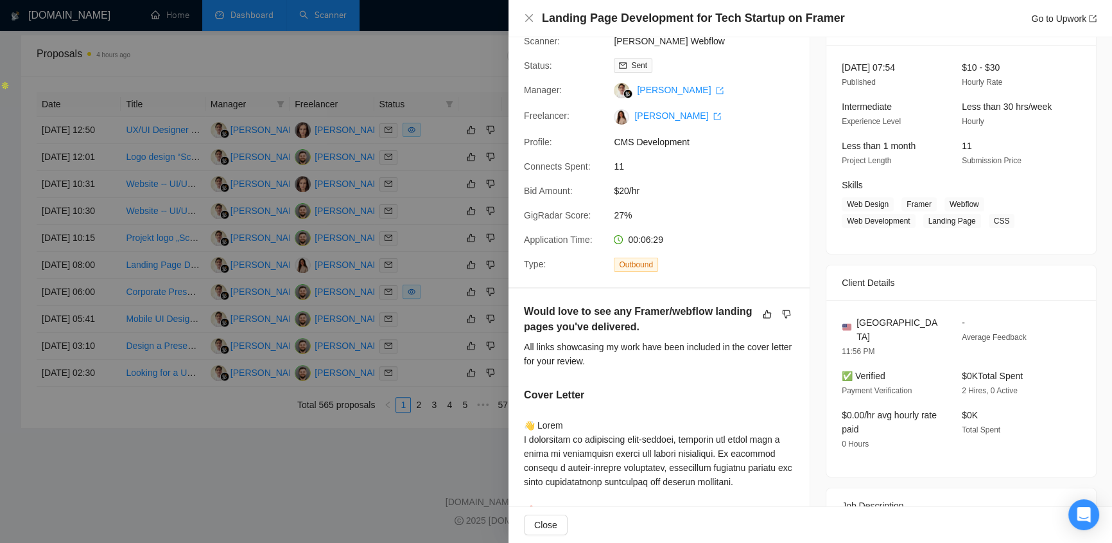
scroll to position [0, 0]
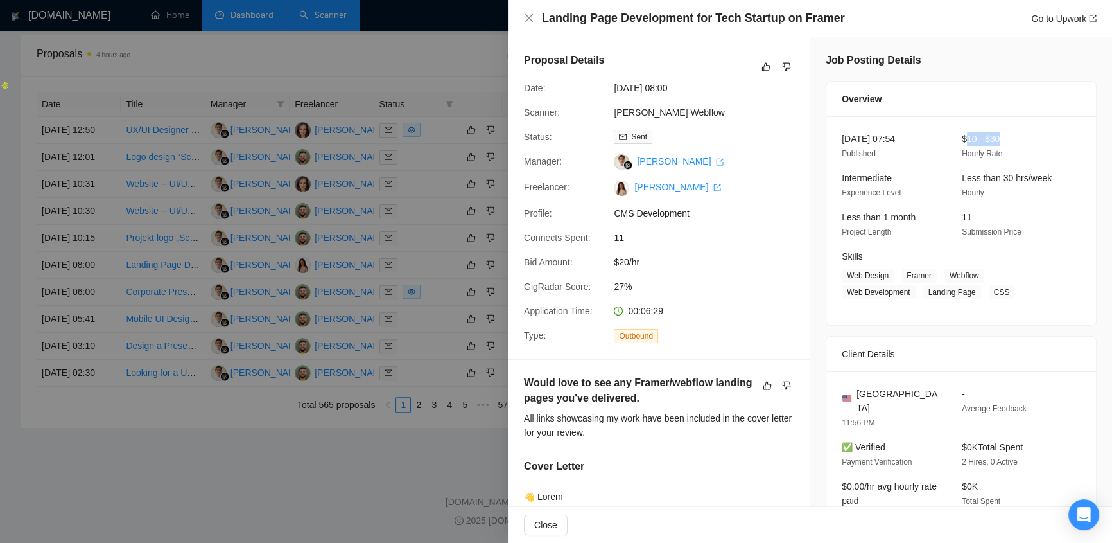
drag, startPoint x: 1002, startPoint y: 135, endPoint x: 963, endPoint y: 133, distance: 38.6
click at [963, 133] on div "$10 - $30 Hourly Rate" at bounding box center [1012, 146] width 110 height 29
click at [962, 141] on span "$10 - $30" at bounding box center [981, 139] width 38 height 10
drag, startPoint x: 613, startPoint y: 265, endPoint x: 656, endPoint y: 265, distance: 43.0
click at [656, 265] on span "$20/hr" at bounding box center [710, 262] width 193 height 14
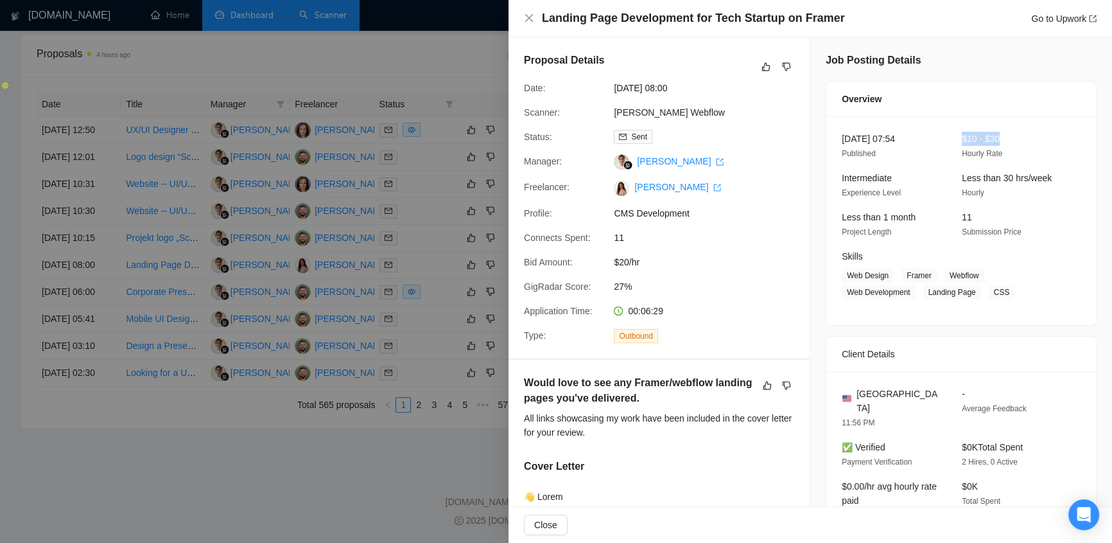
drag, startPoint x: 953, startPoint y: 133, endPoint x: 1038, endPoint y: 134, distance: 84.1
click at [1038, 134] on div "$10 - $30 Hourly Rate" at bounding box center [1012, 146] width 110 height 29
click at [975, 123] on div "[DATE] 07:54 Published $10 - $30 Hourly Rate Intermediate Experience Level Less…" at bounding box center [961, 220] width 270 height 209
drag, startPoint x: 962, startPoint y: 134, endPoint x: 996, endPoint y: 126, distance: 34.8
click at [996, 126] on div "[DATE] 07:54 Published $10 - $30 Hourly Rate Intermediate Experience Level Less…" at bounding box center [961, 220] width 270 height 209
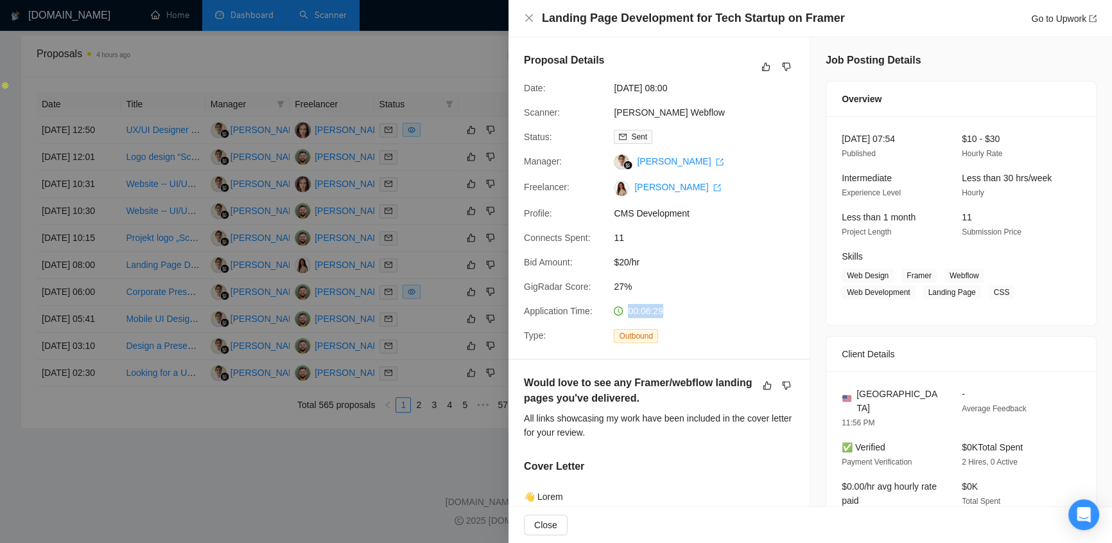
drag, startPoint x: 675, startPoint y: 313, endPoint x: 622, endPoint y: 308, distance: 53.5
click at [622, 308] on div "00:06:29" at bounding box center [676, 311] width 135 height 14
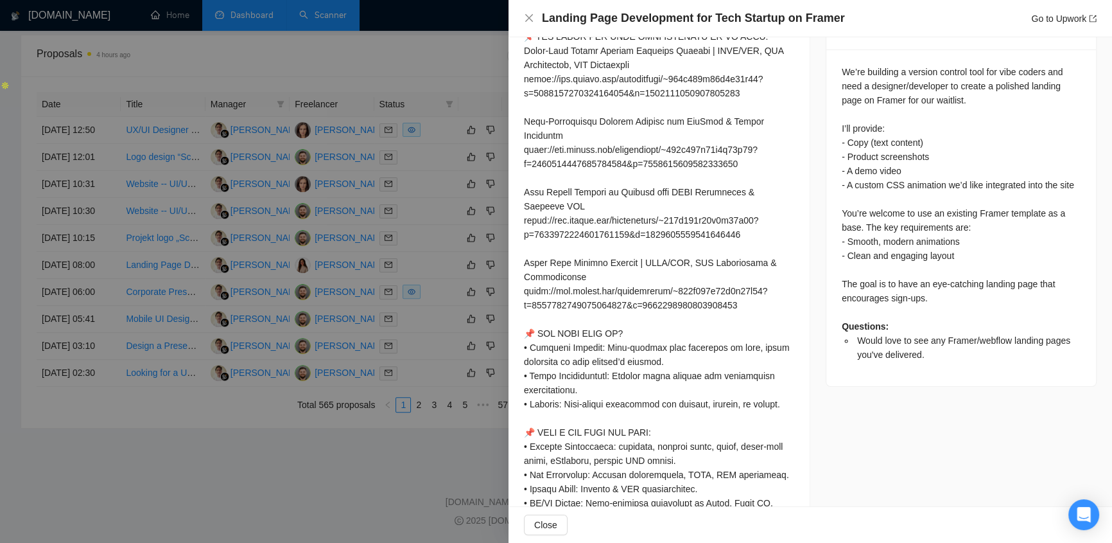
scroll to position [681, 0]
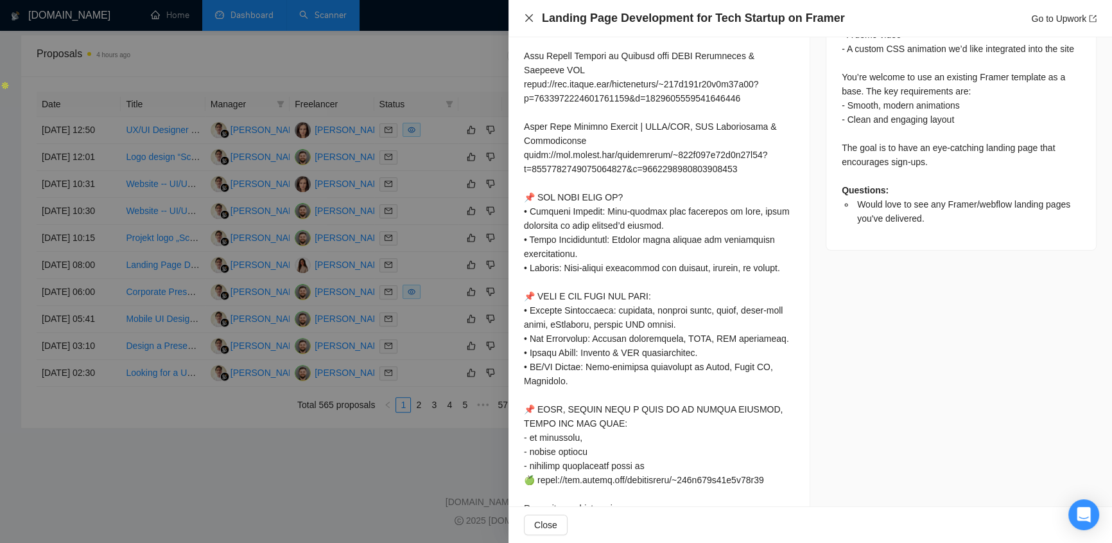
click at [525, 15] on icon "close" at bounding box center [529, 18] width 10 height 10
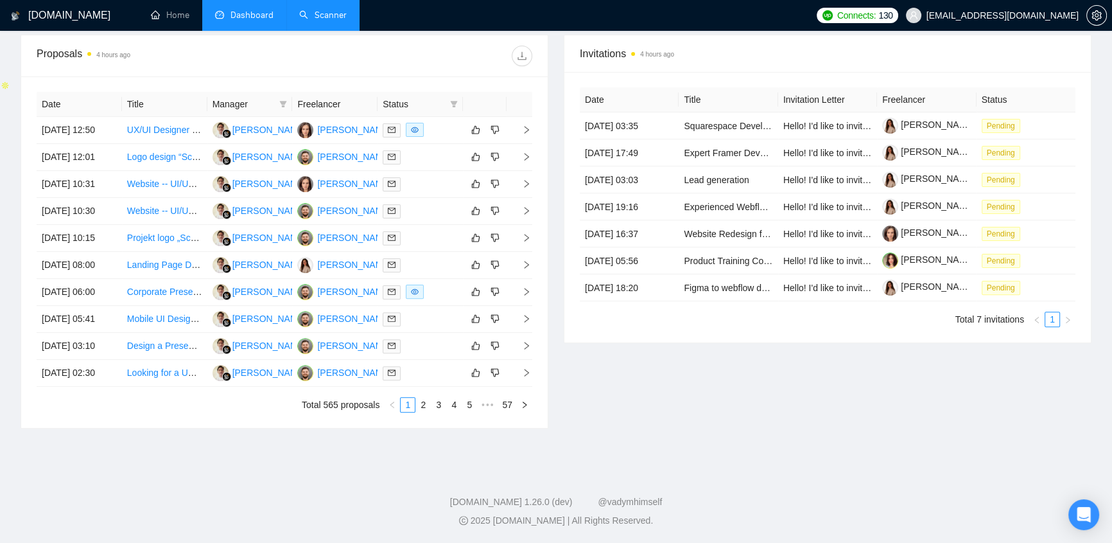
scroll to position [0, 0]
